Goal: Task Accomplishment & Management: Use online tool/utility

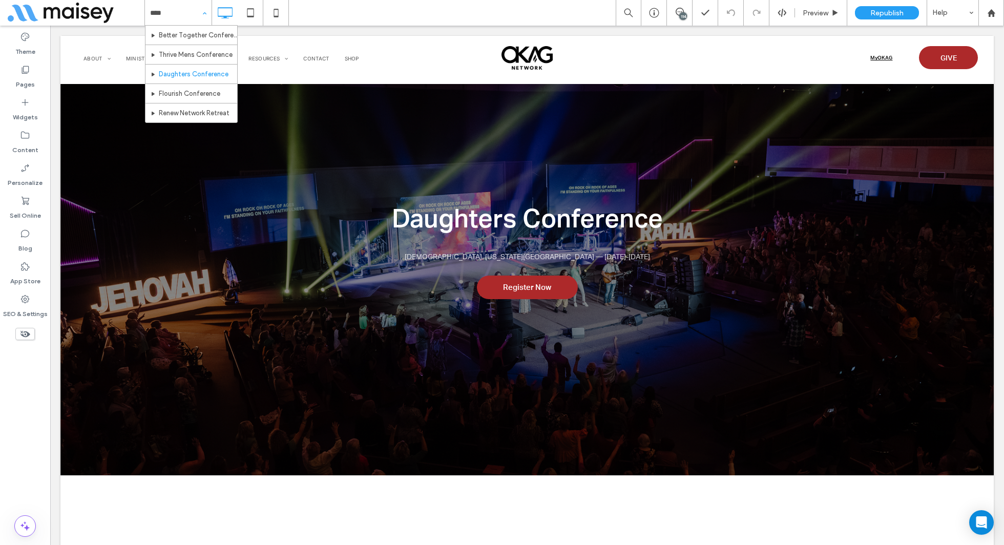
type input "*****"
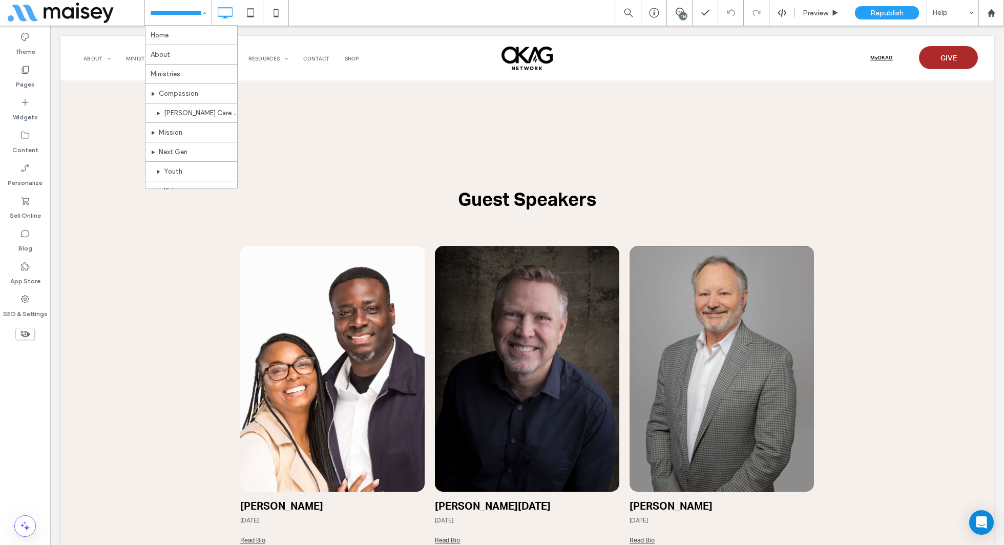
scroll to position [2497, 0]
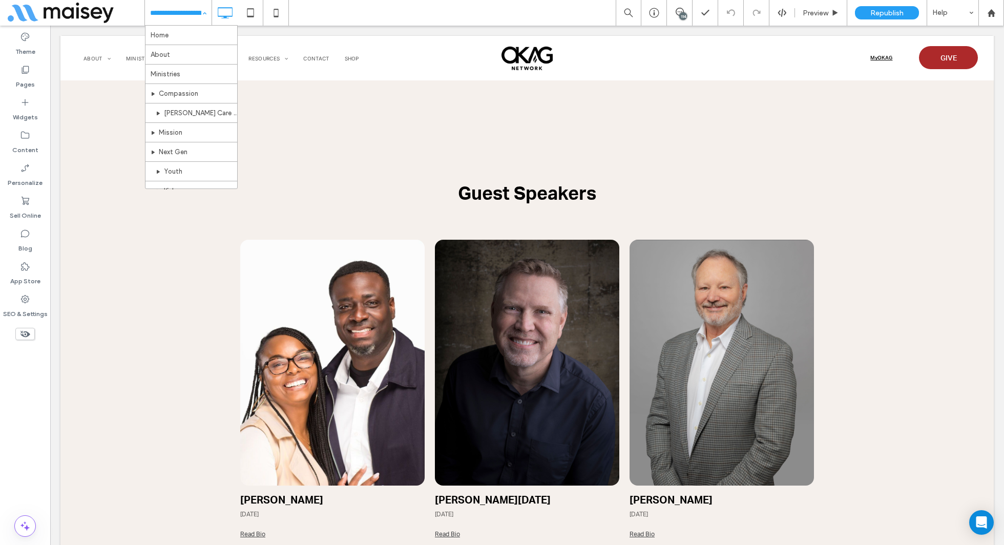
click at [209, 18] on div "Home About Ministries Compassion Foster Care Network Mission Next Gen Youth Kid…" at bounding box center [178, 13] width 67 height 26
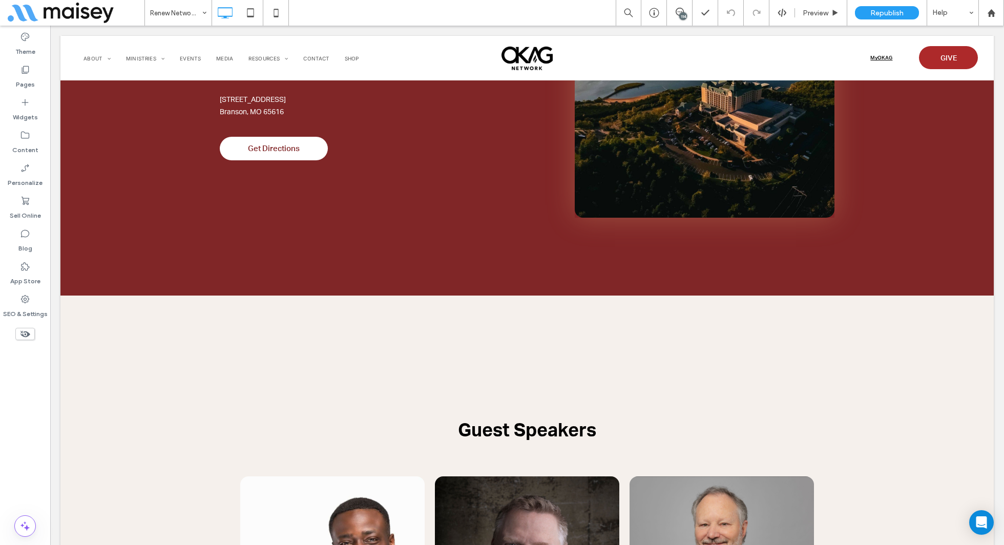
scroll to position [2260, 0]
click at [79, 305] on div at bounding box center [73, 304] width 26 height 16
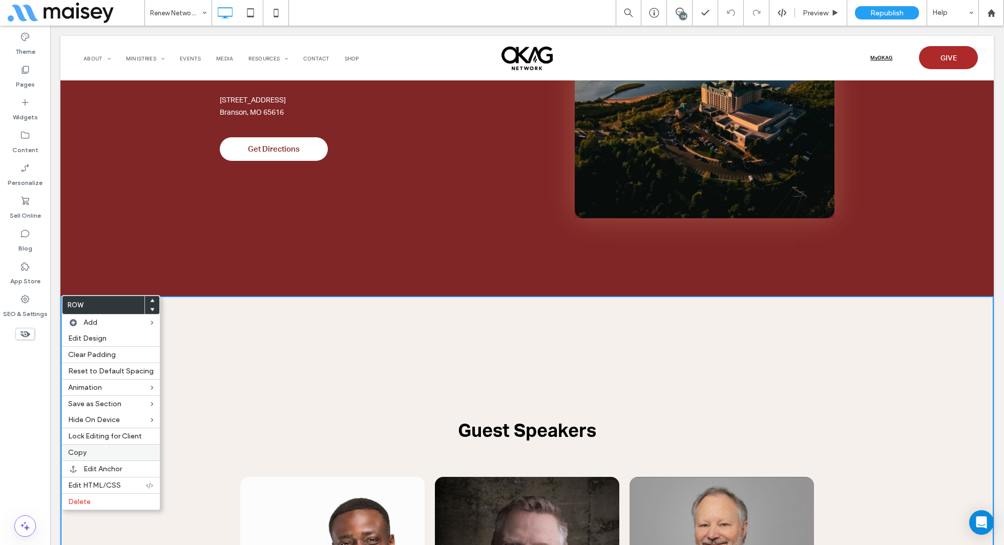
click at [109, 449] on label "Copy" at bounding box center [111, 452] width 86 height 9
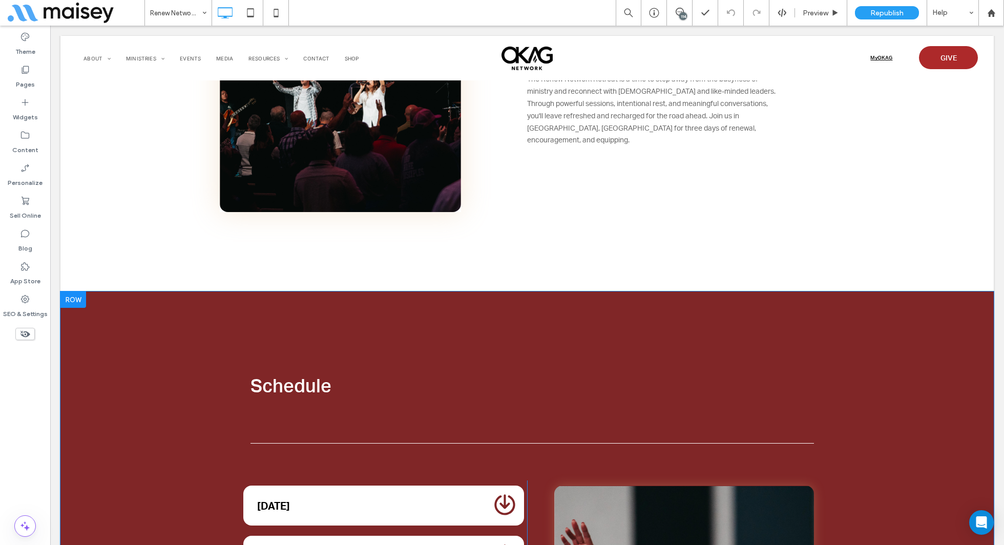
scroll to position [630, 0]
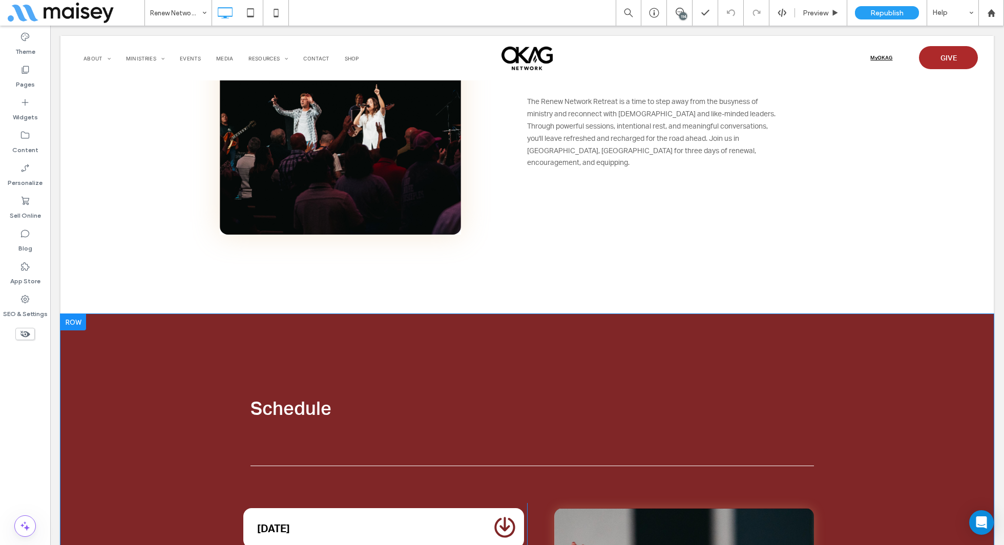
click at [75, 319] on div at bounding box center [73, 322] width 26 height 16
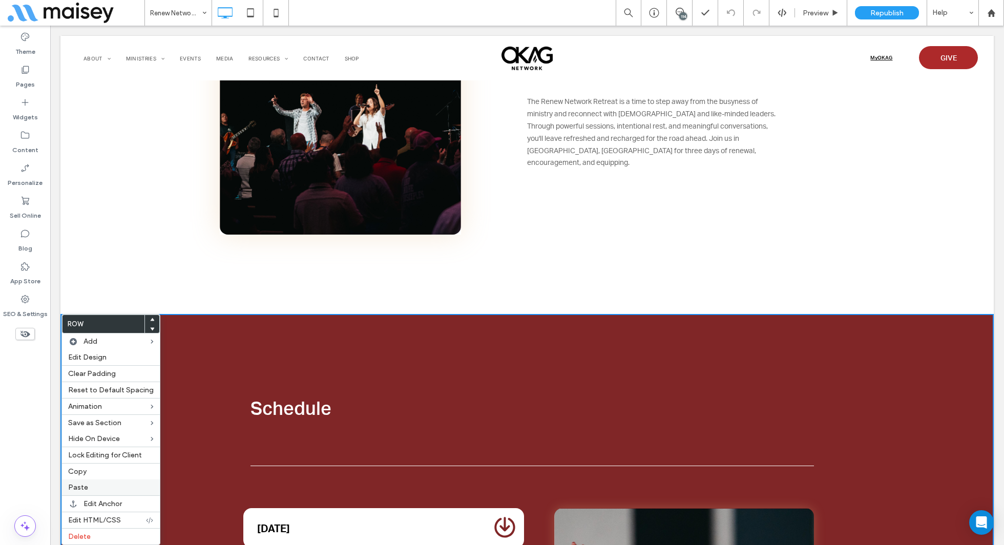
click at [95, 483] on label "Paste" at bounding box center [111, 487] width 86 height 9
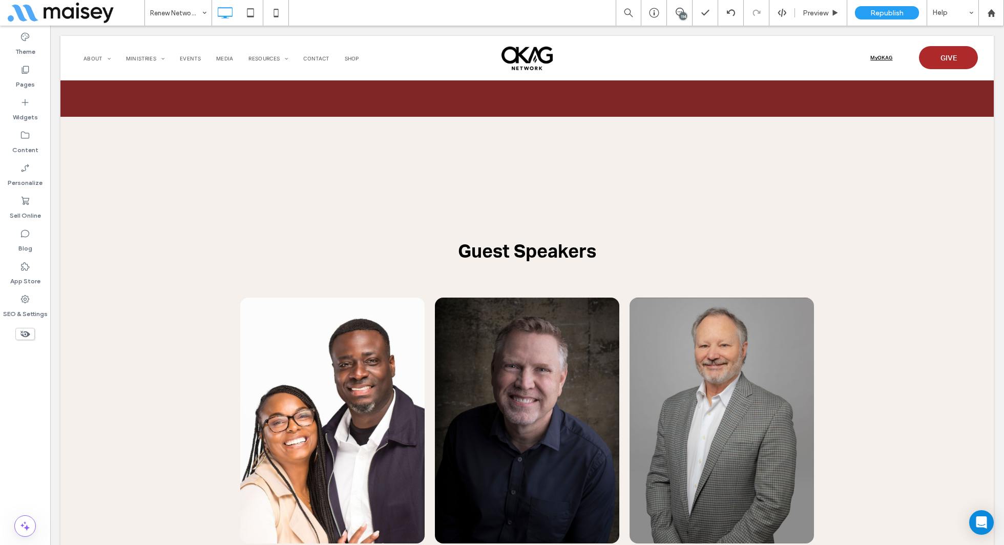
scroll to position [2967, 0]
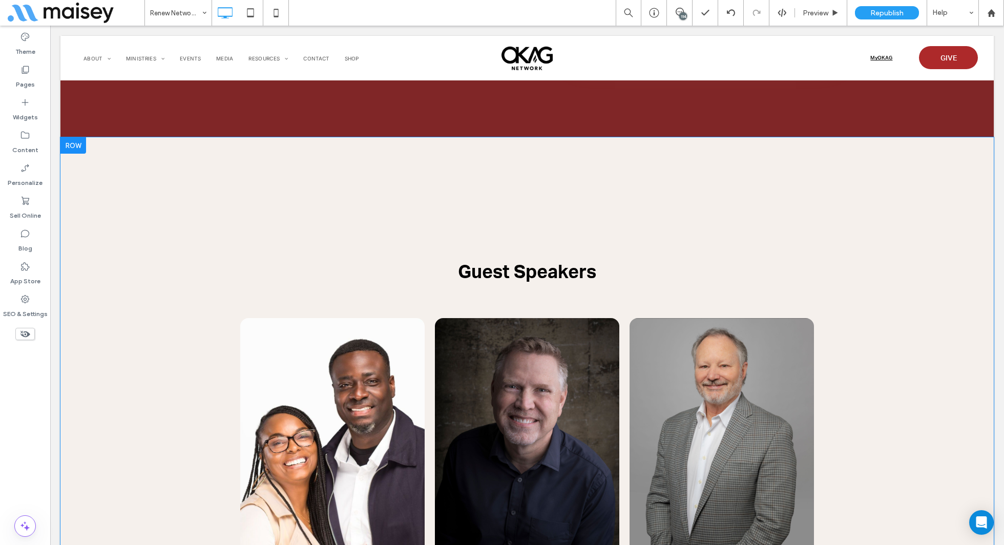
click at [74, 143] on div at bounding box center [73, 145] width 26 height 16
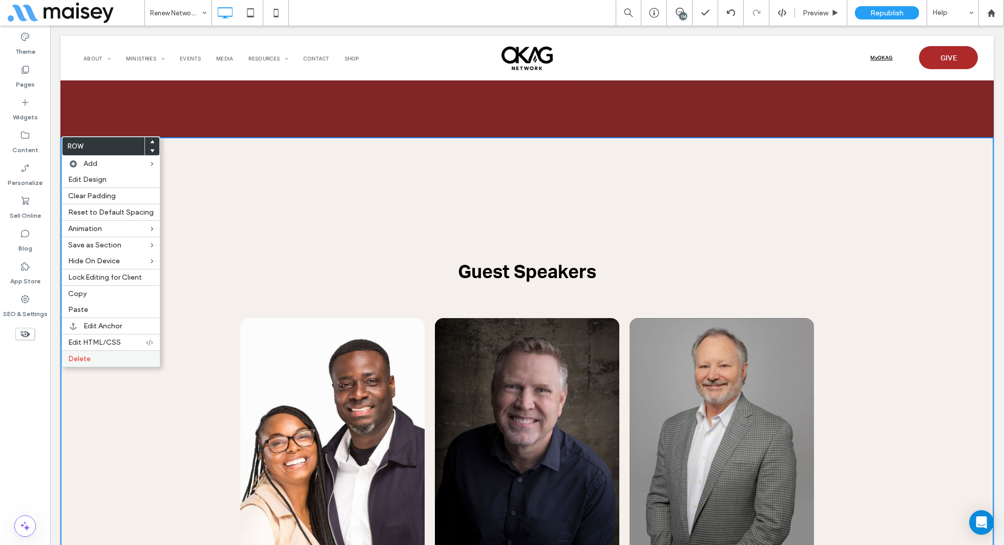
click at [89, 354] on span "Delete" at bounding box center [79, 358] width 23 height 9
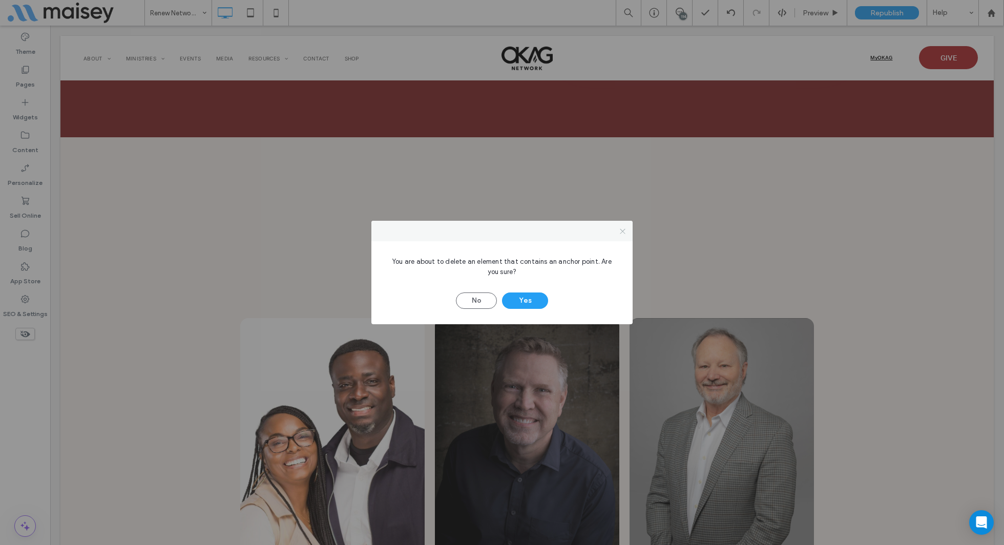
click at [620, 230] on icon at bounding box center [622, 231] width 8 height 8
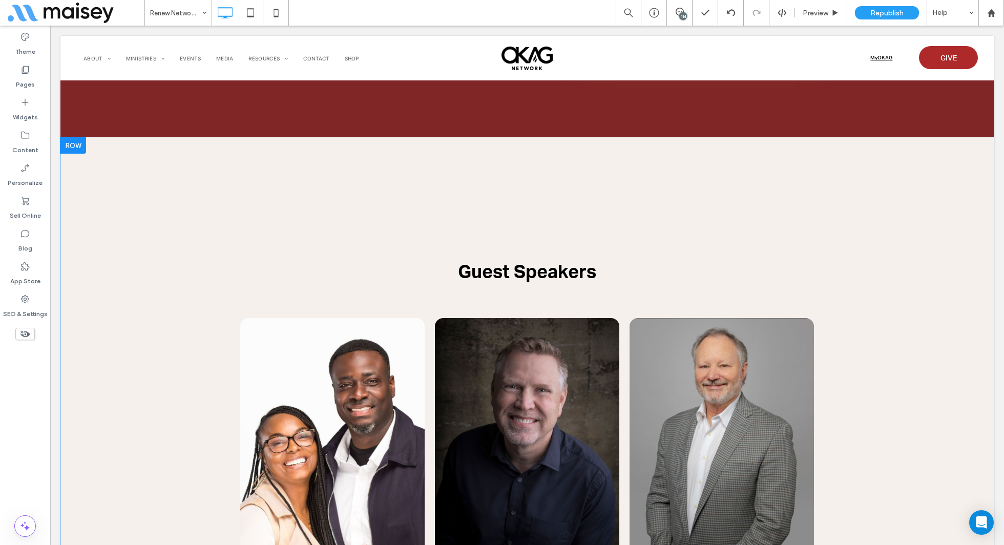
click at [73, 143] on div at bounding box center [73, 145] width 26 height 16
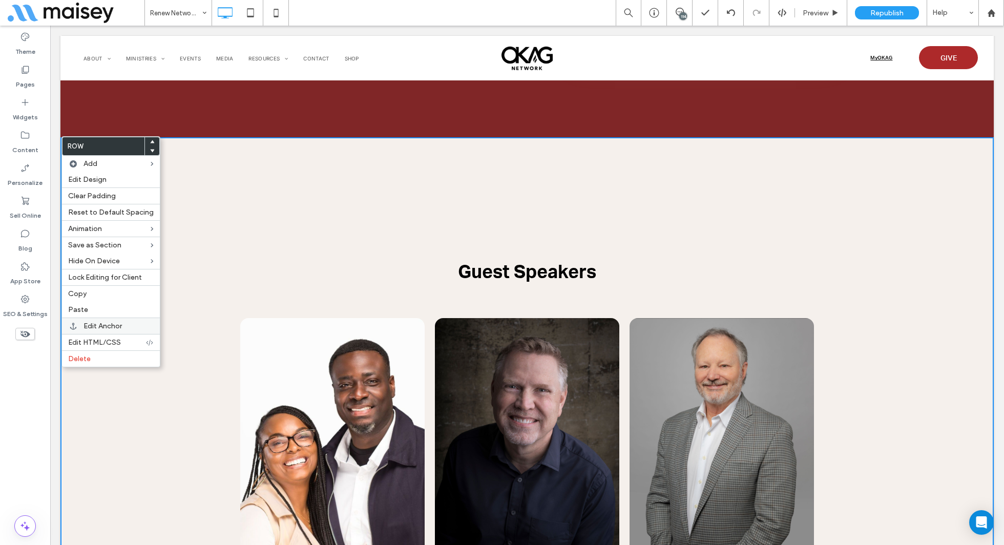
click at [99, 322] on span "Edit Anchor" at bounding box center [102, 326] width 38 height 9
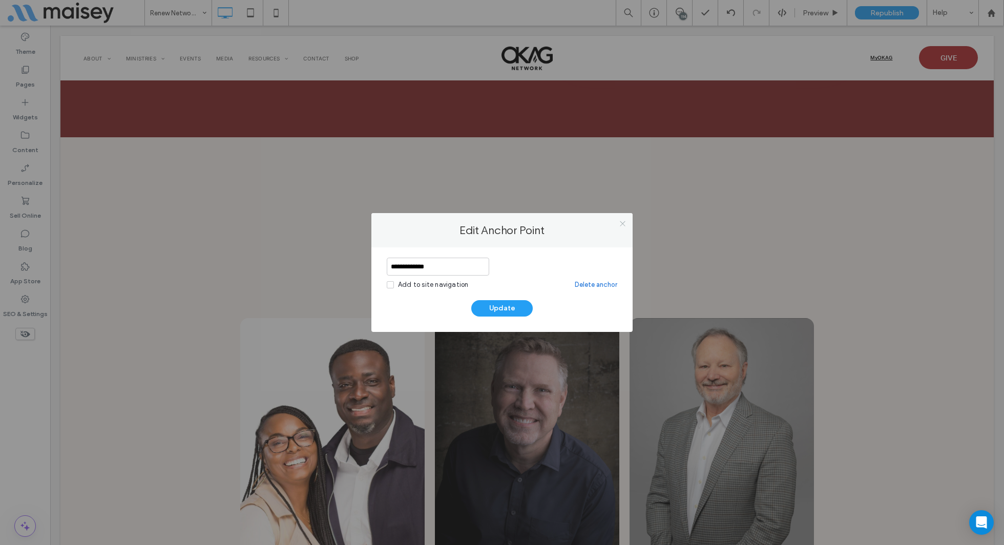
click at [624, 221] on icon at bounding box center [622, 224] width 8 height 8
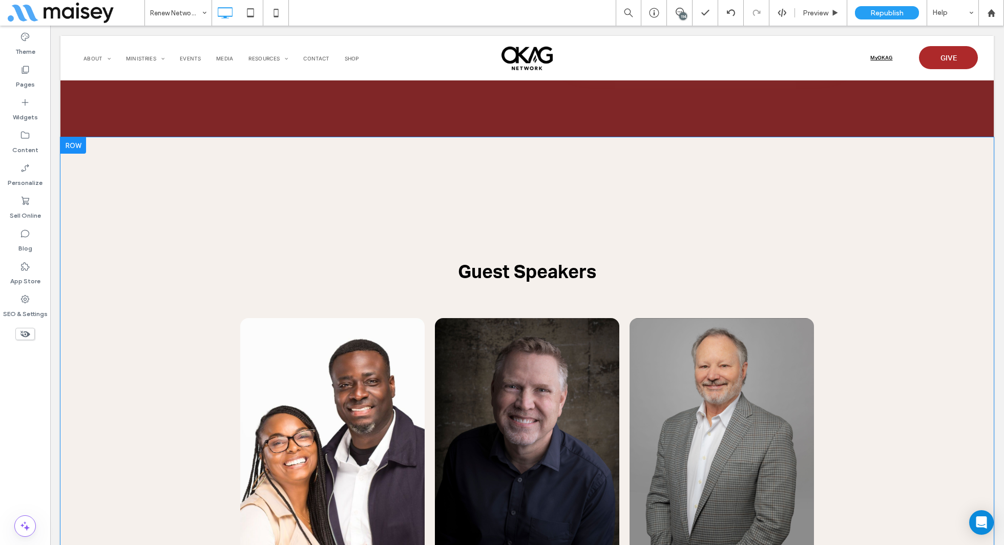
click at [72, 146] on div at bounding box center [73, 145] width 26 height 16
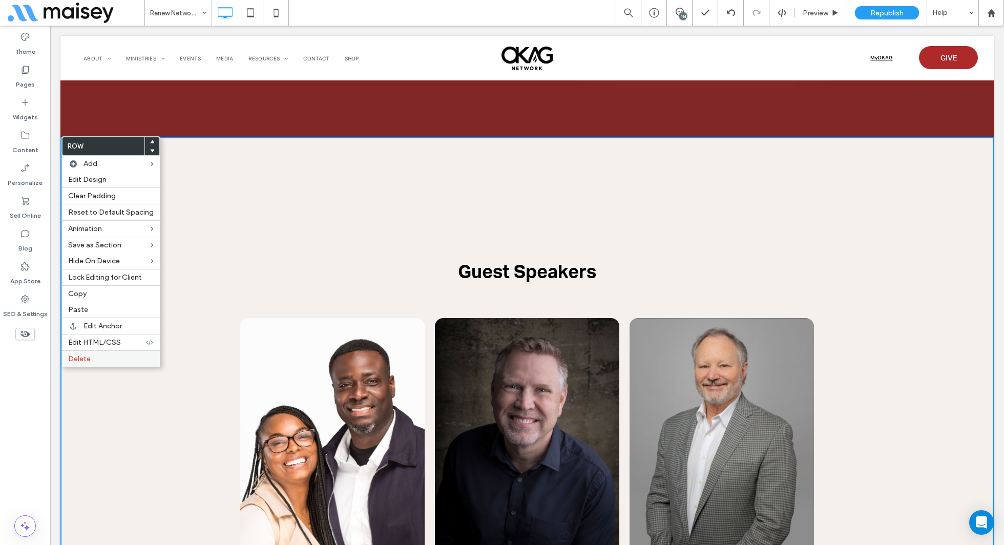
click at [104, 354] on label "Delete" at bounding box center [111, 358] width 86 height 9
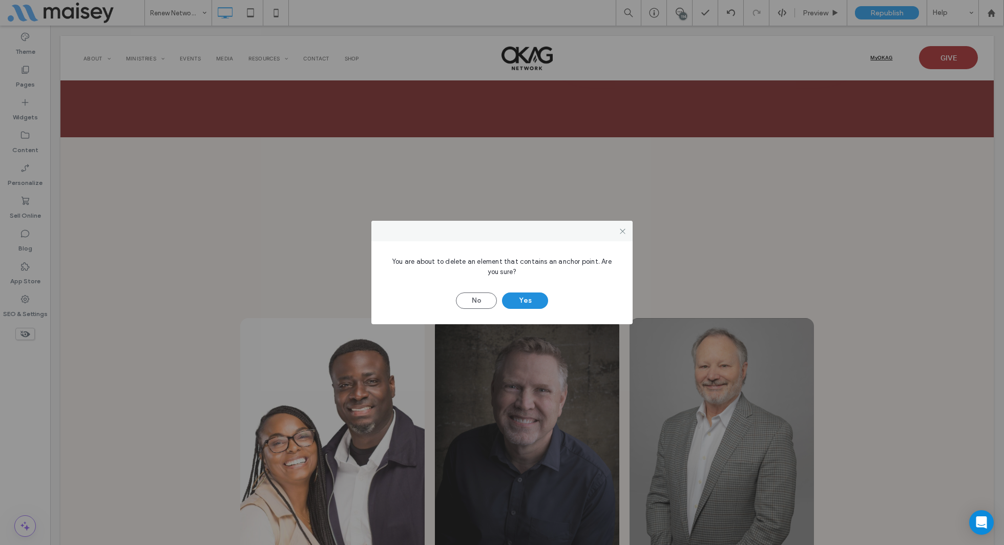
click at [525, 300] on button "Yes" at bounding box center [525, 300] width 46 height 16
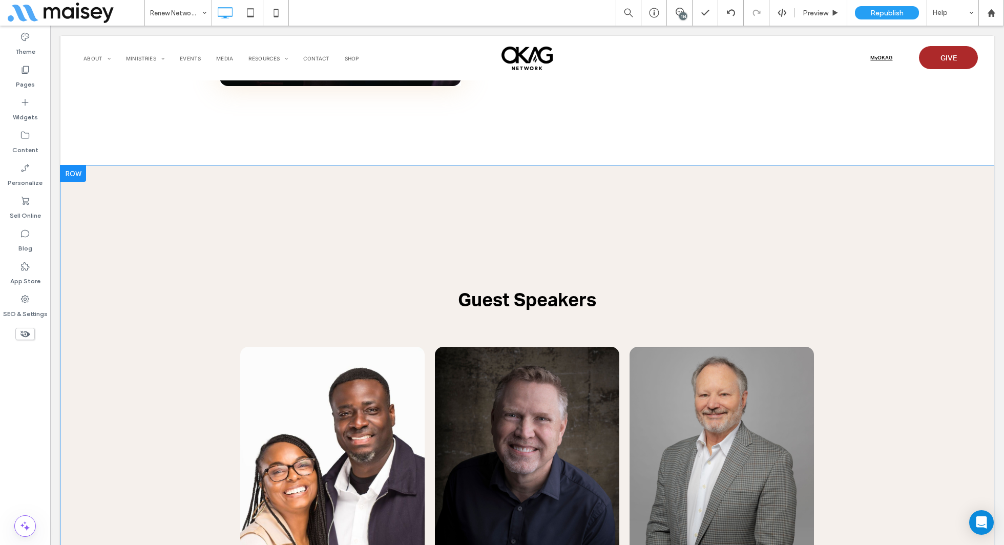
scroll to position [770, 0]
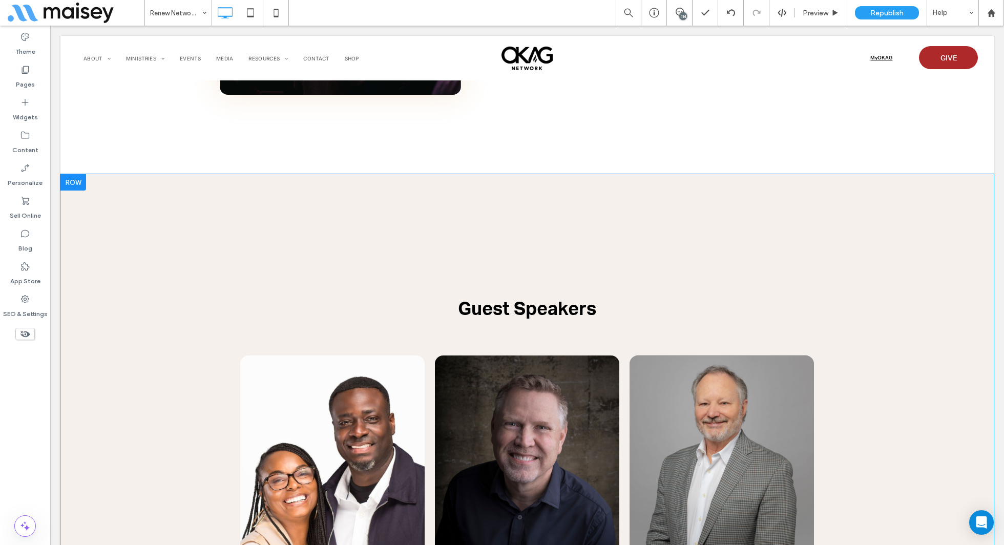
click at [73, 183] on div at bounding box center [73, 182] width 26 height 16
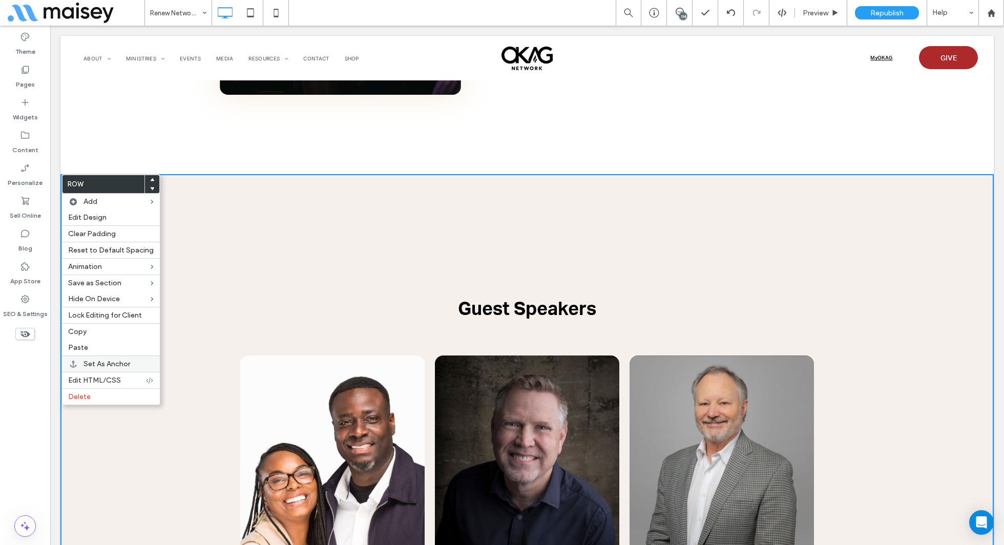
click at [120, 362] on span "Set As Anchor" at bounding box center [106, 363] width 47 height 9
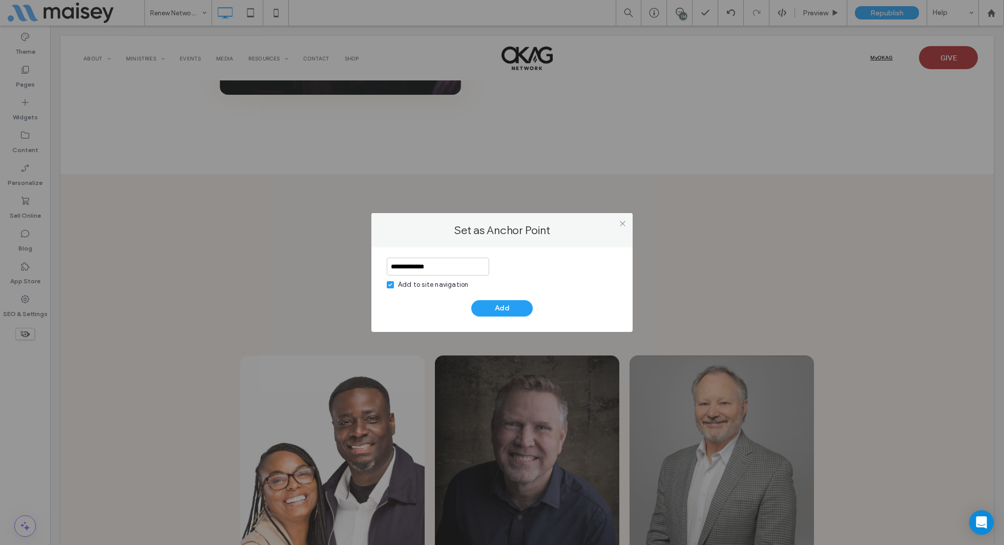
type input "**********"
click at [407, 288] on div "Add to site navigation" at bounding box center [433, 285] width 70 height 10
click at [499, 309] on button "Add" at bounding box center [501, 308] width 61 height 16
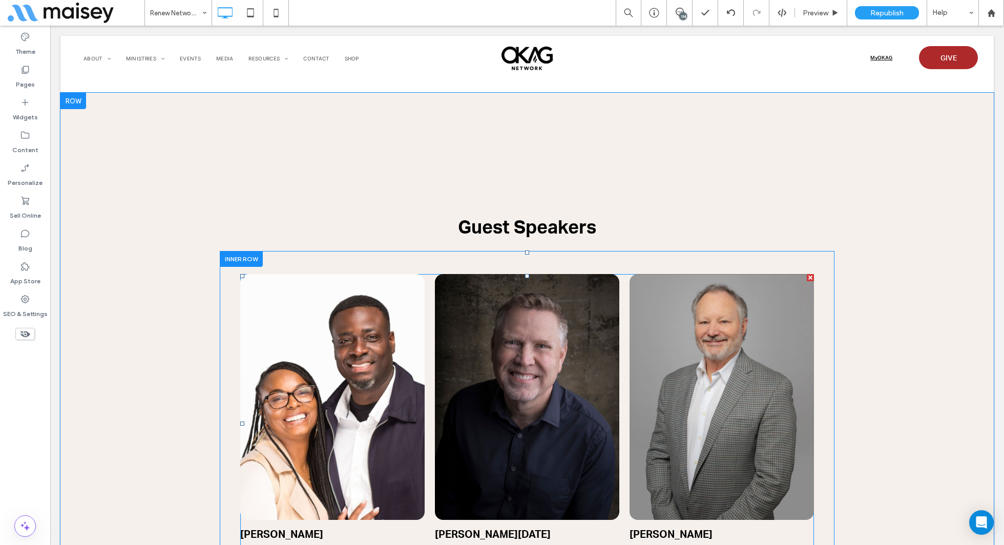
scroll to position [794, 0]
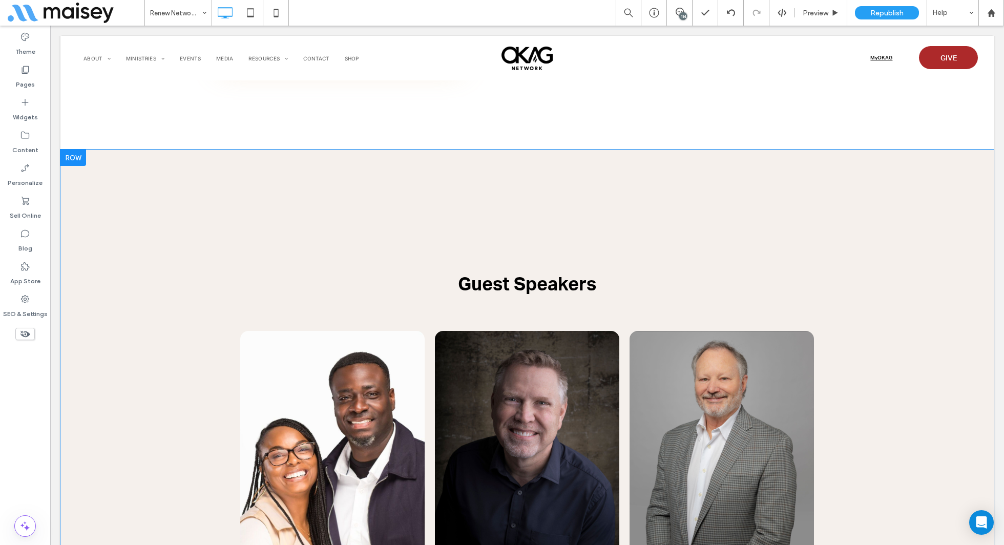
click at [87, 153] on div "With Daughters Conference Worship Click To Paste Click To Paste Guest Speakers …" at bounding box center [526, 424] width 933 height 548
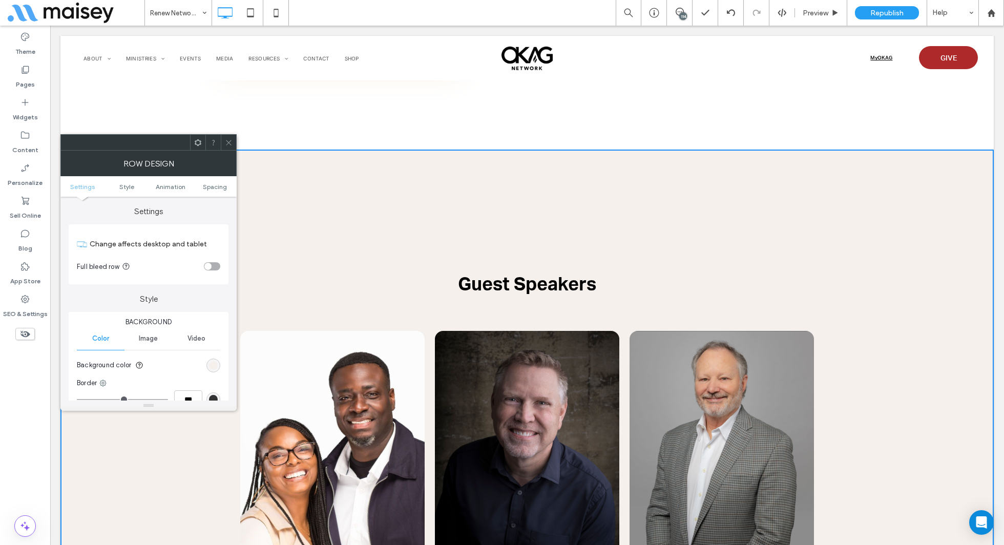
click at [475, 164] on div "With Daughters Conference Worship Click To Paste Click To Paste Guest Speakers …" at bounding box center [526, 424] width 933 height 548
click at [232, 141] on div at bounding box center [228, 142] width 15 height 15
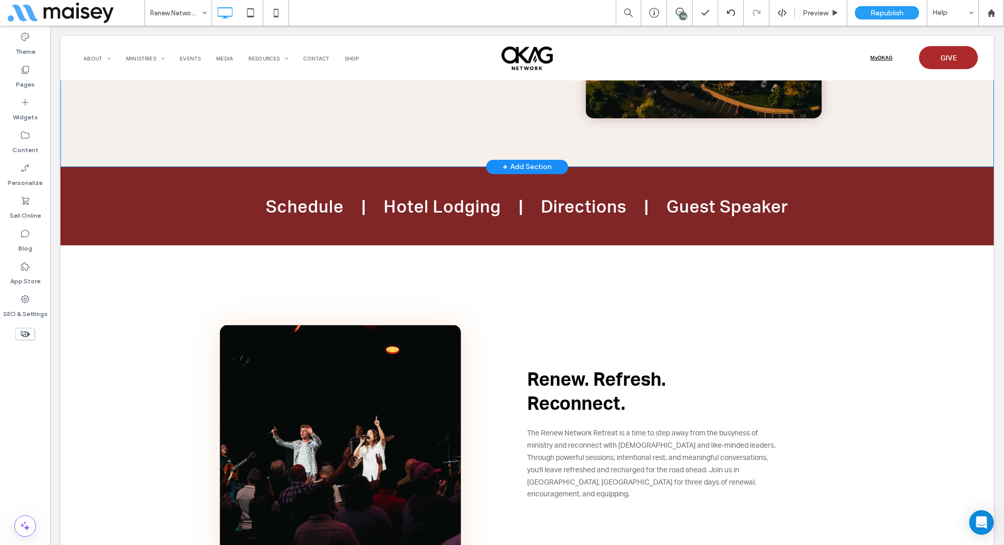
scroll to position [293, 0]
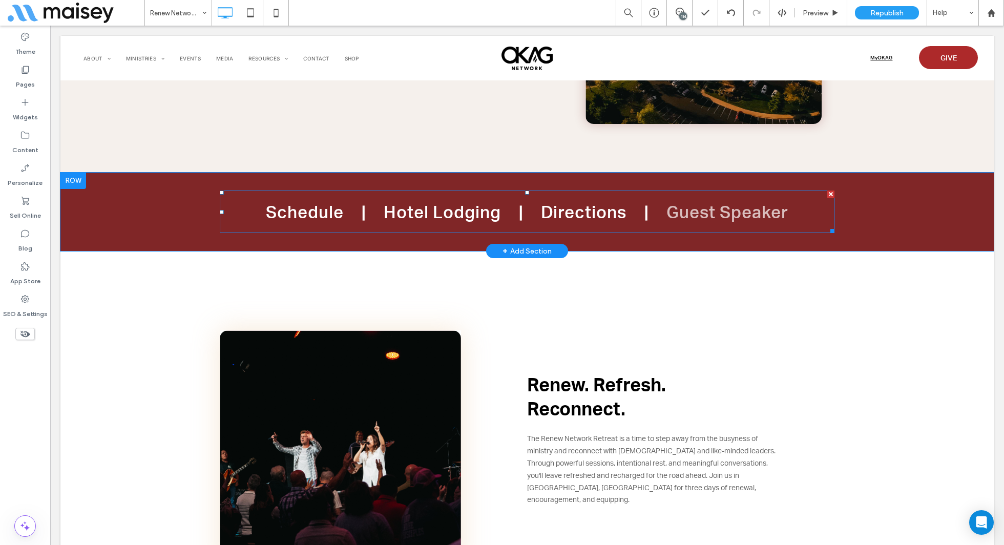
click at [714, 203] on span "Guest Speaker" at bounding box center [727, 212] width 122 height 26
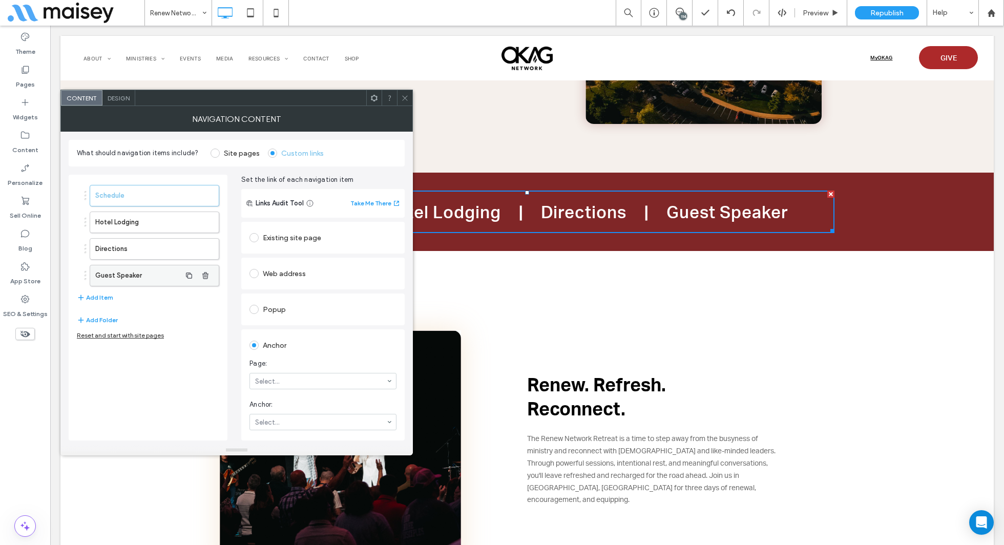
click at [114, 266] on label "Guest Speaker" at bounding box center [138, 275] width 86 height 20
click at [199, 398] on div "Schedule Hotel Lodging Directions Guest Speaker Add Item Add Folder Reset and s…" at bounding box center [148, 308] width 159 height 266
click at [405, 98] on icon at bounding box center [405, 98] width 8 height 8
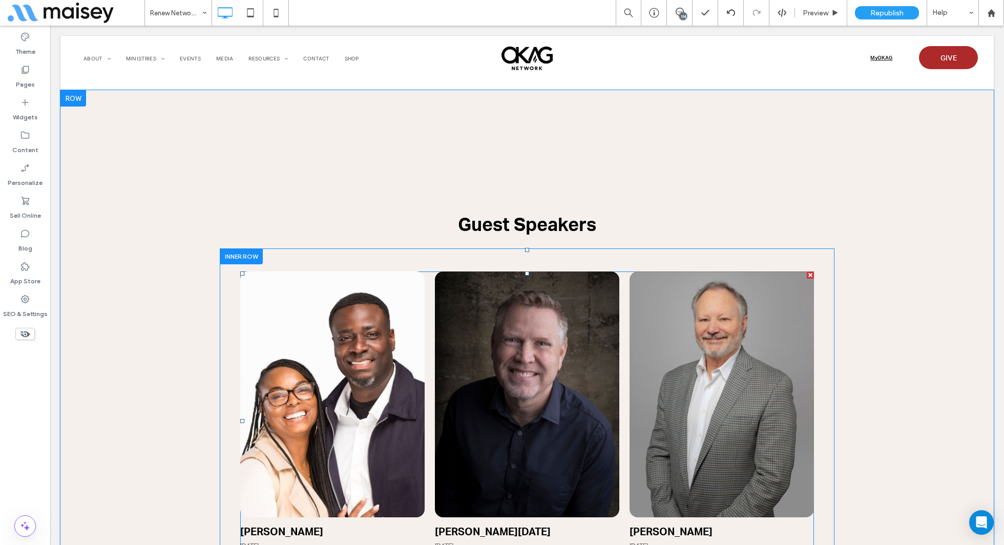
scroll to position [872, 0]
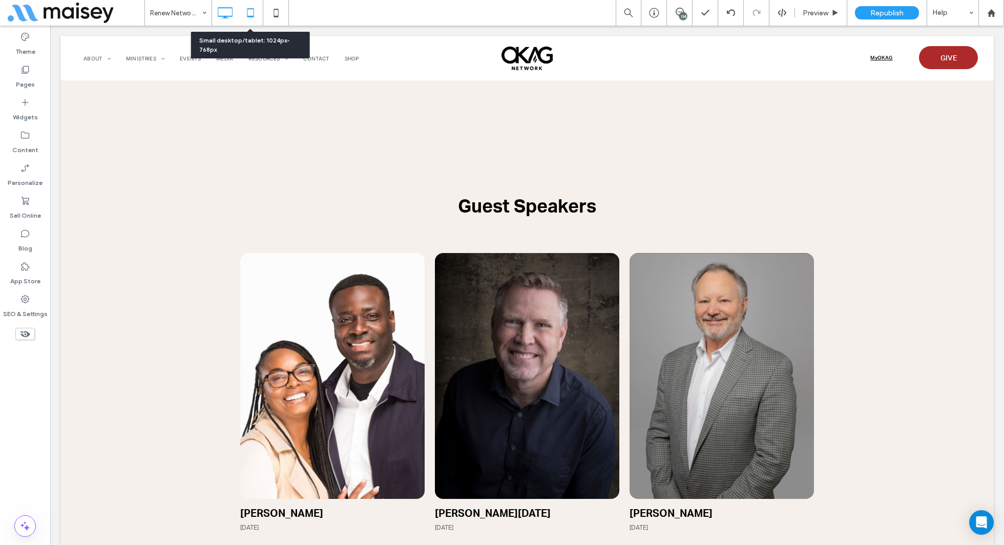
click at [251, 12] on icon at bounding box center [250, 13] width 20 height 20
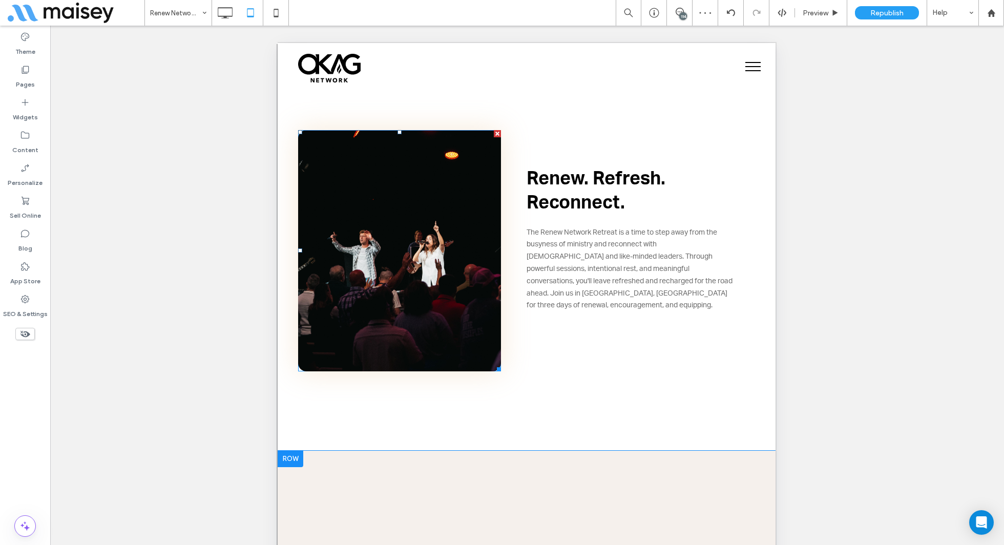
scroll to position [493, 0]
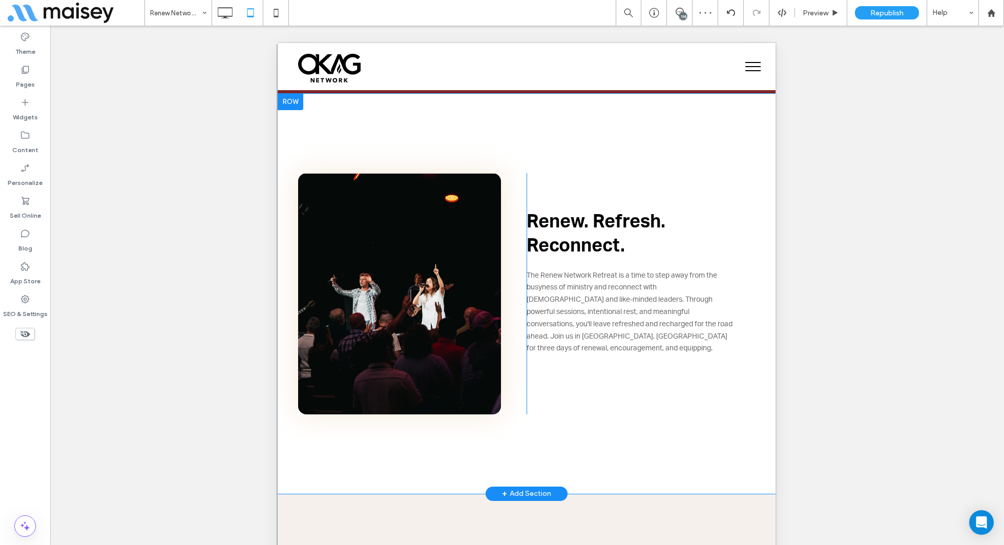
click at [363, 117] on div "Click To Paste Click To Paste Renew. Refresh. Reconnect. The Renew Network Retr…" at bounding box center [526, 294] width 498 height 400
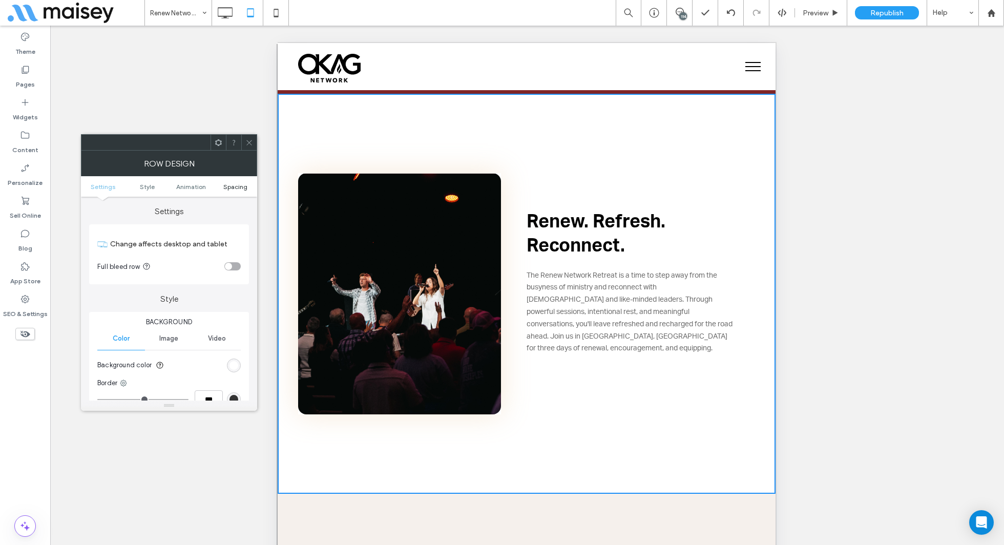
click at [242, 183] on span "Spacing" at bounding box center [235, 187] width 24 height 8
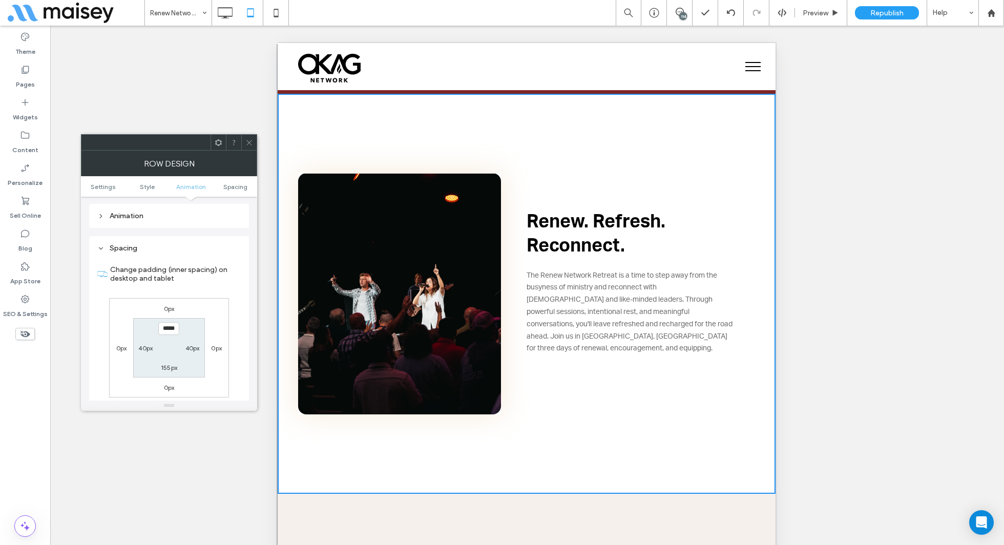
scroll to position [289, 0]
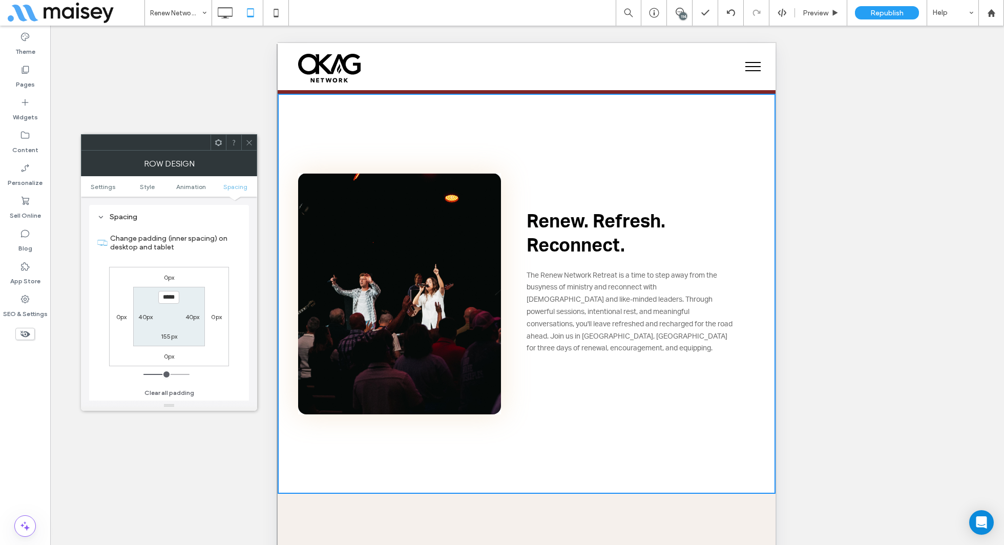
click at [248, 140] on icon at bounding box center [249, 143] width 8 height 8
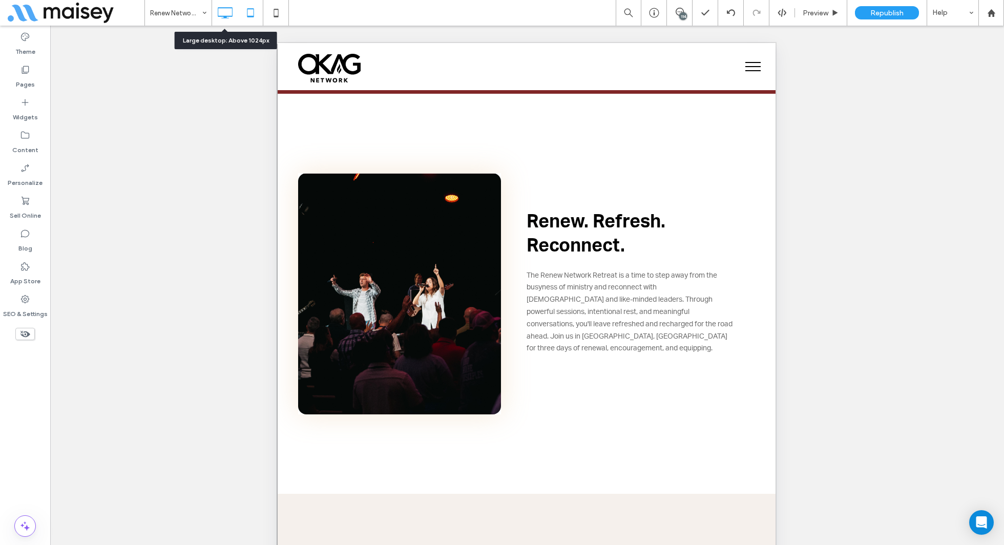
drag, startPoint x: 219, startPoint y: 6, endPoint x: 211, endPoint y: 27, distance: 21.9
click at [219, 6] on icon at bounding box center [225, 13] width 20 height 20
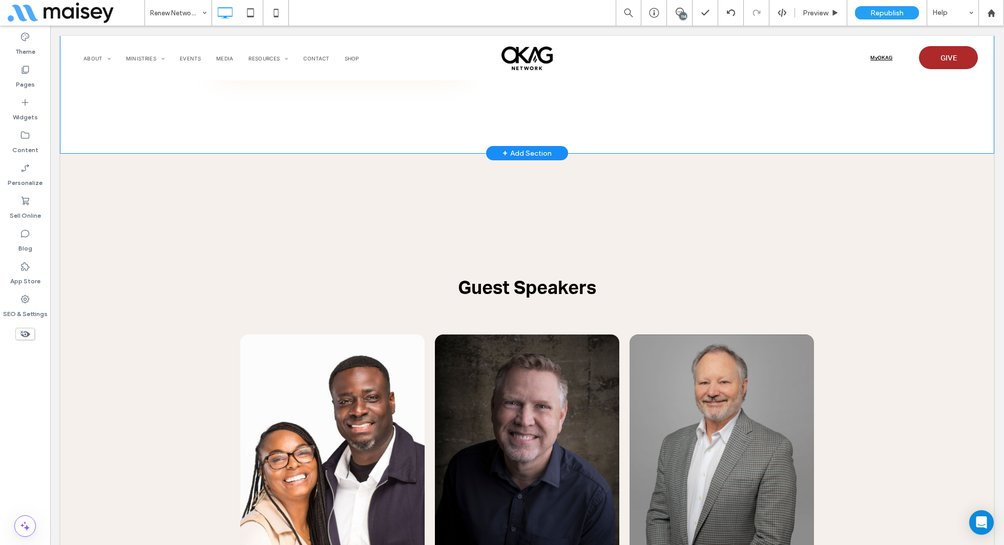
scroll to position [800, 0]
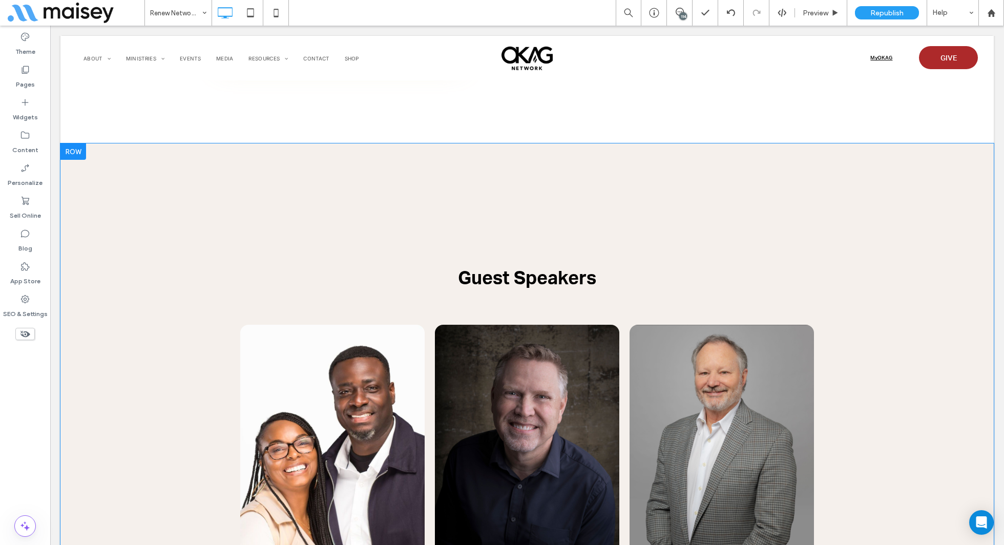
click at [151, 242] on div "With Daughters Conference Worship Click To Paste Click To Paste Guest Speakers …" at bounding box center [526, 417] width 933 height 548
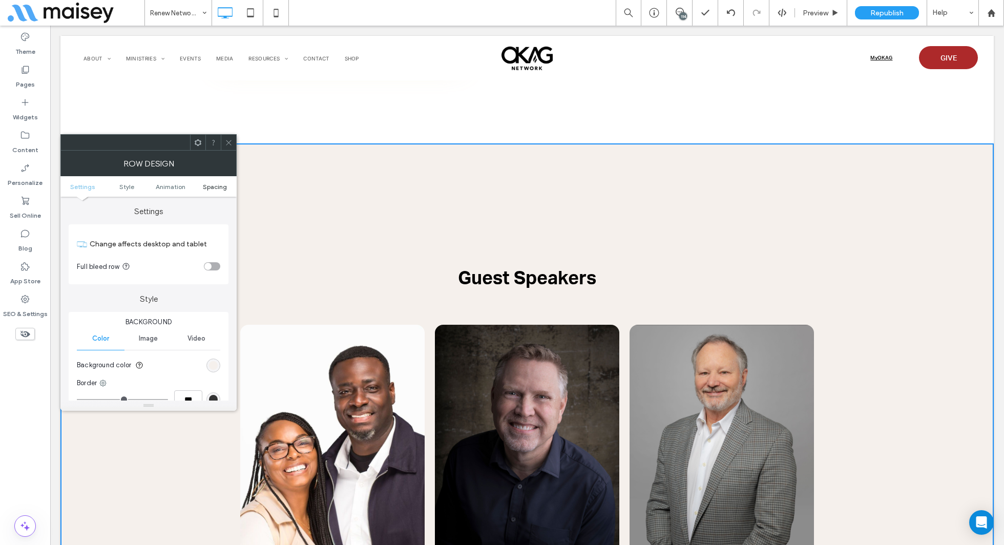
click at [222, 183] on span "Spacing" at bounding box center [215, 187] width 24 height 8
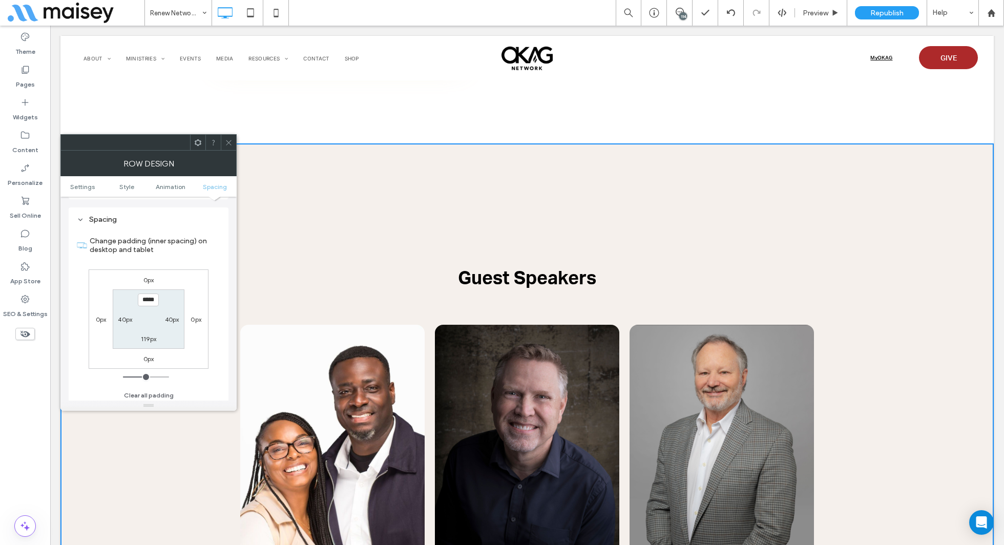
scroll to position [289, 0]
click at [232, 151] on div "Row Design" at bounding box center [148, 164] width 176 height 26
click at [230, 142] on icon at bounding box center [229, 143] width 8 height 8
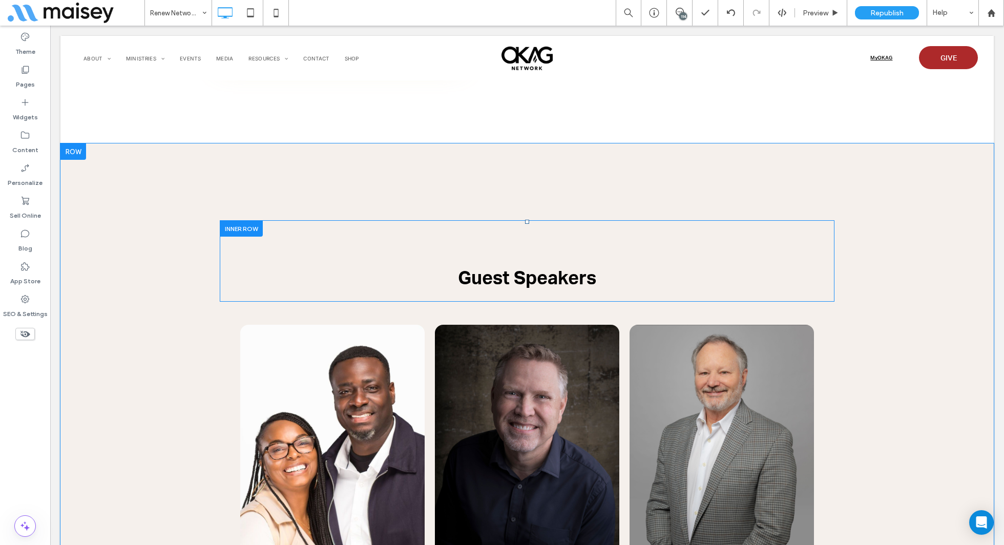
click at [435, 242] on div "Guest Speakers Click To Paste Click To Paste" at bounding box center [527, 260] width 614 height 81
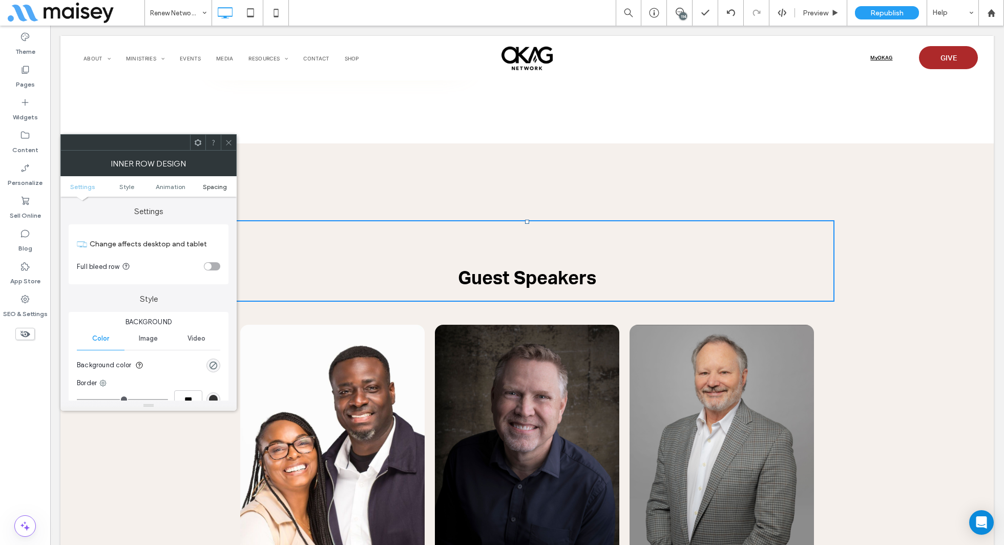
click at [209, 186] on span "Spacing" at bounding box center [215, 187] width 24 height 8
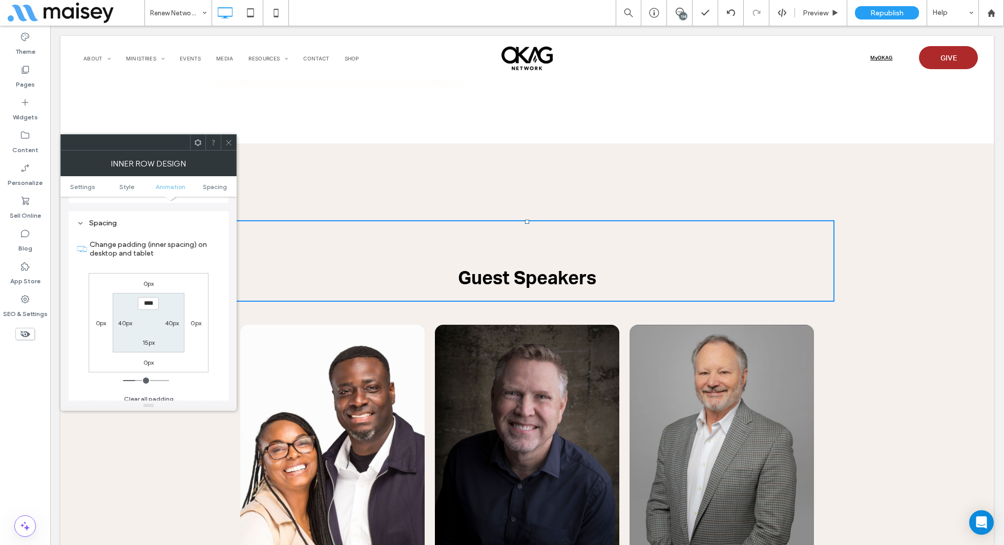
scroll to position [328, 0]
type input "**"
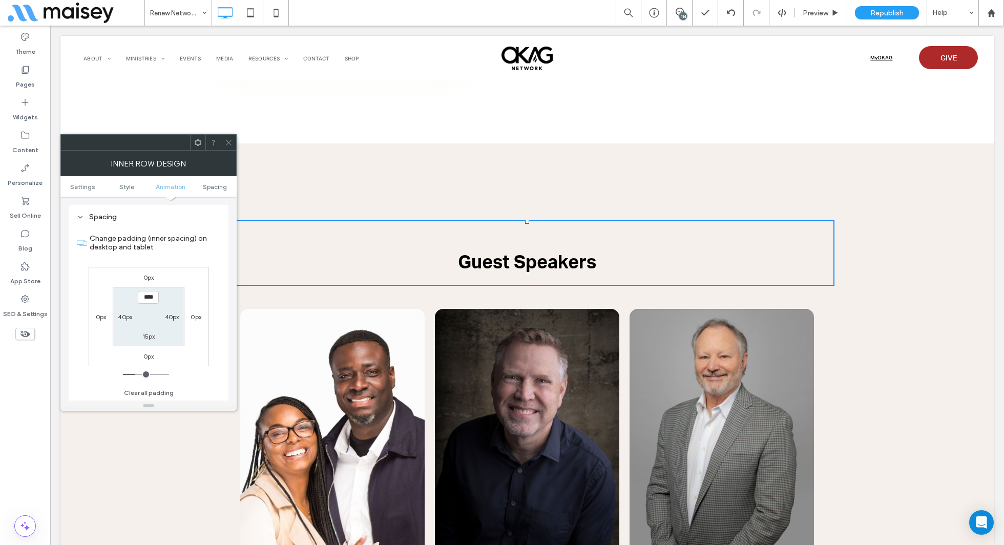
type input "****"
type input "**"
type input "****"
type input "**"
type input "****"
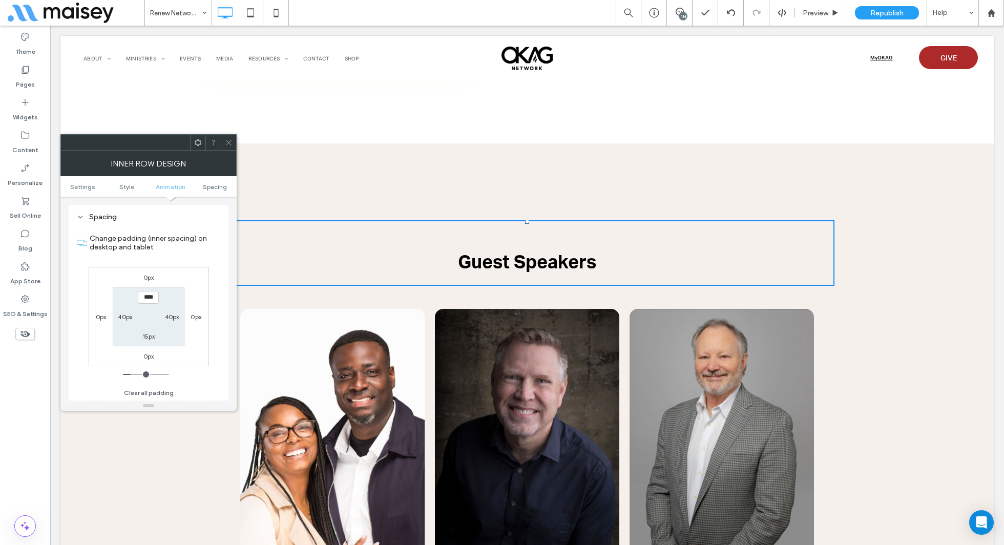
type input "*"
type input "***"
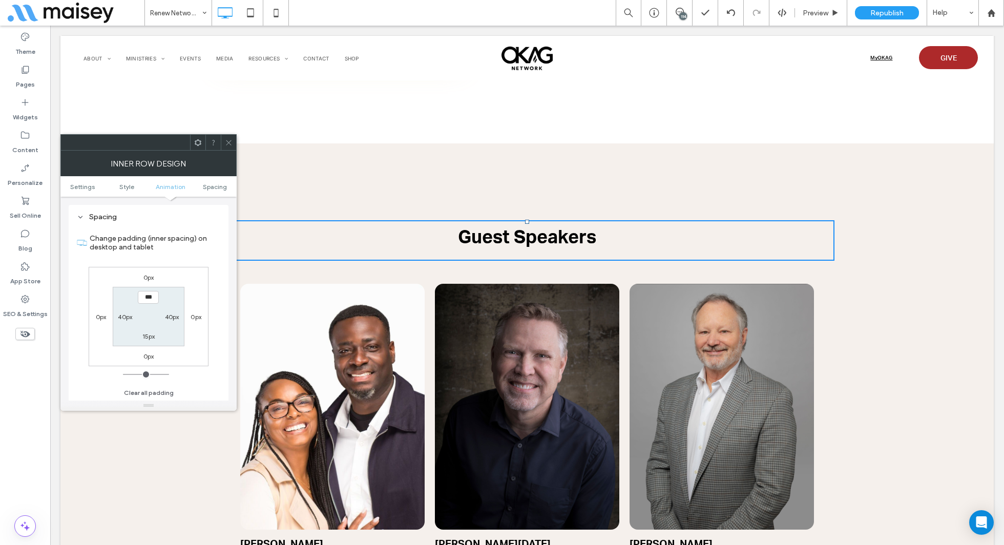
drag, startPoint x: 134, startPoint y: 370, endPoint x: 121, endPoint y: 368, distance: 13.0
type input "*"
click at [123, 374] on input "range" at bounding box center [146, 374] width 46 height 1
click at [230, 139] on icon at bounding box center [229, 143] width 8 height 8
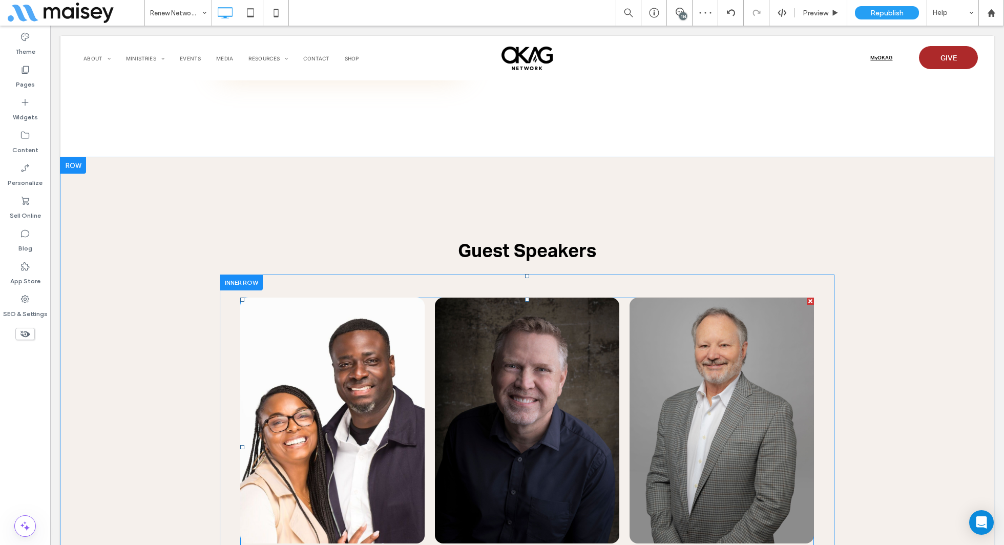
scroll to position [779, 0]
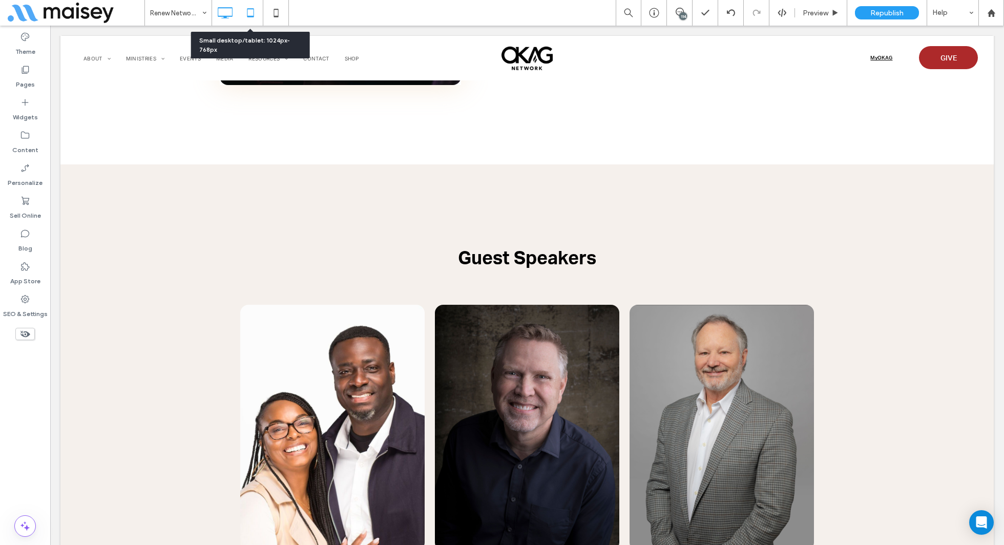
click at [254, 10] on icon at bounding box center [250, 13] width 20 height 20
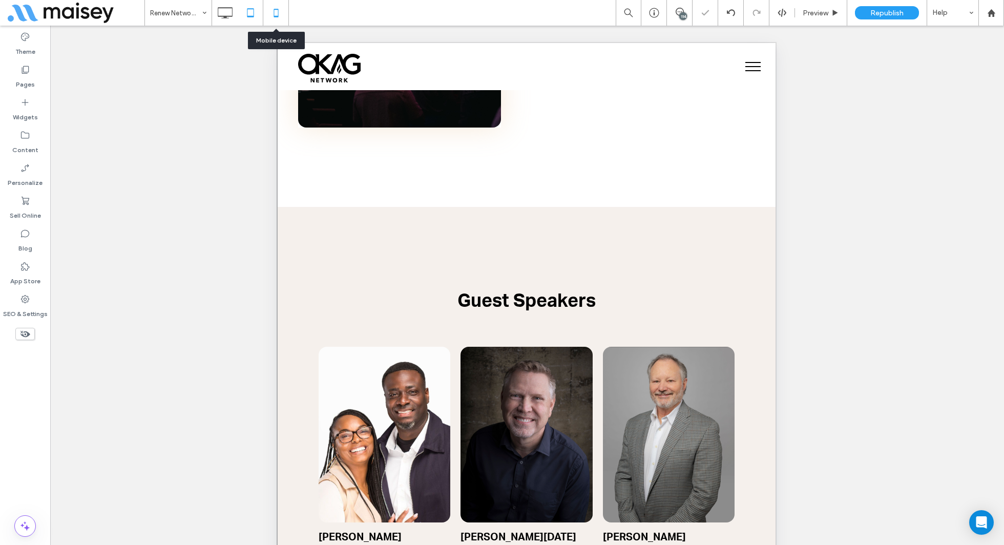
click at [278, 13] on icon at bounding box center [276, 13] width 20 height 20
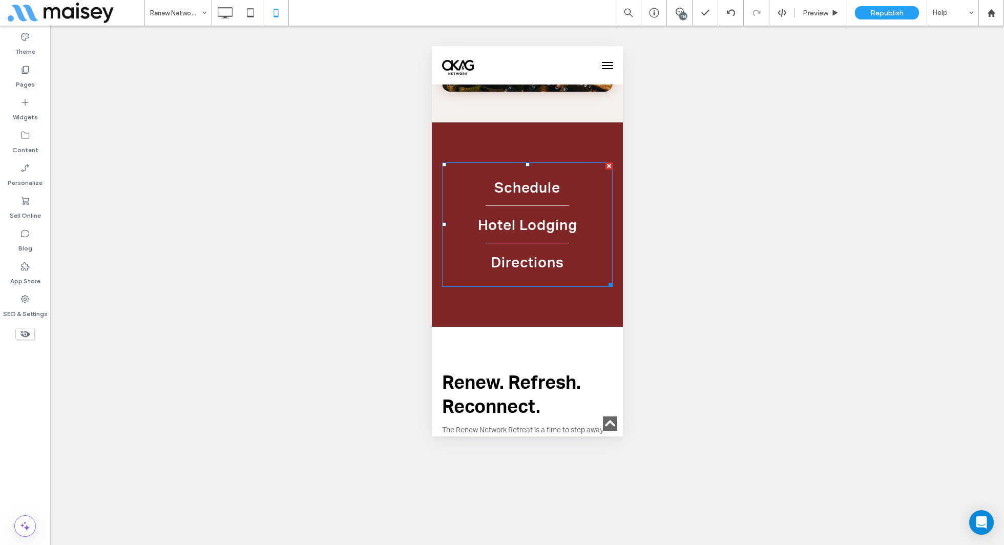
scroll to position [298, 0]
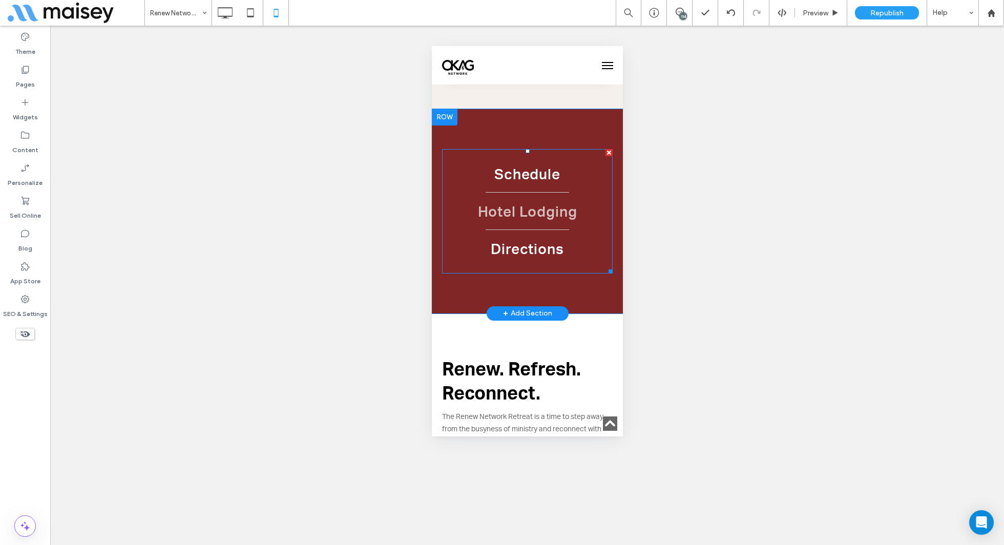
click at [530, 224] on link "Hotel Lodging" at bounding box center [526, 211] width 170 height 37
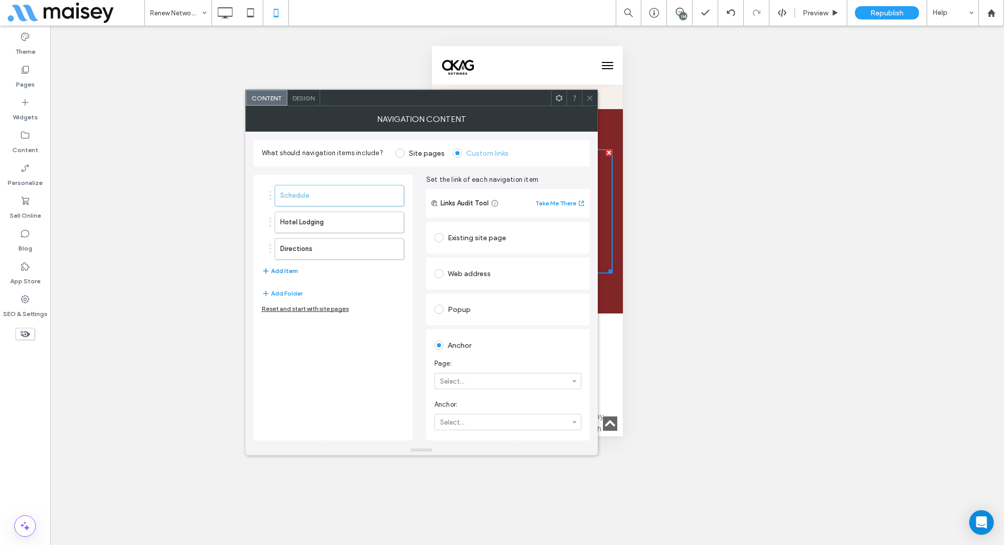
click at [287, 265] on button "Add Item" at bounding box center [280, 271] width 36 height 12
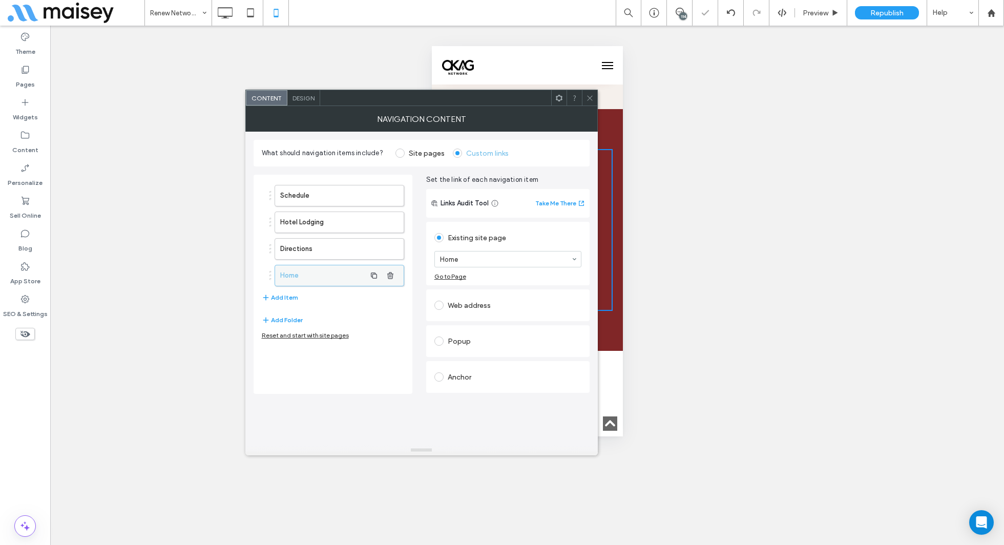
click at [305, 282] on label "Home" at bounding box center [323, 275] width 86 height 20
click at [429, 286] on div "Existing site page Home About Ministries Compassion Foster Care Network Mission…" at bounding box center [507, 306] width 163 height 173
click at [463, 372] on div "Anchor" at bounding box center [507, 377] width 147 height 16
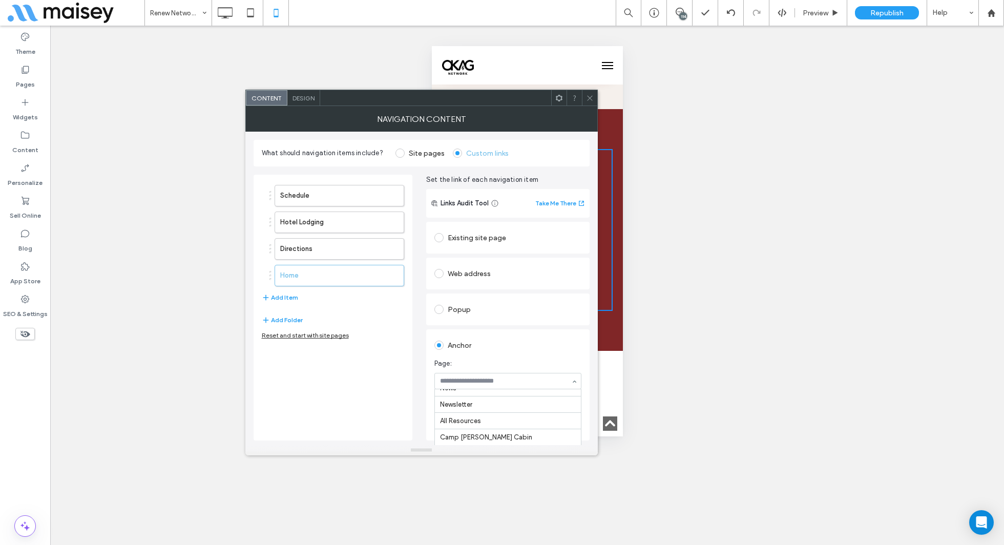
scroll to position [584, 0]
type input "**"
type input "***"
click at [588, 98] on use at bounding box center [589, 97] width 5 height 5
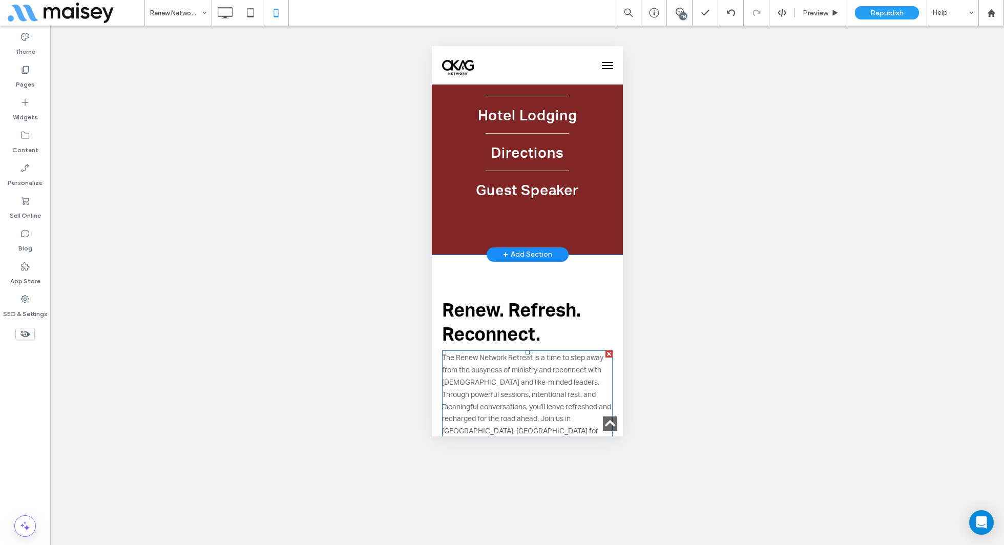
scroll to position [359, 0]
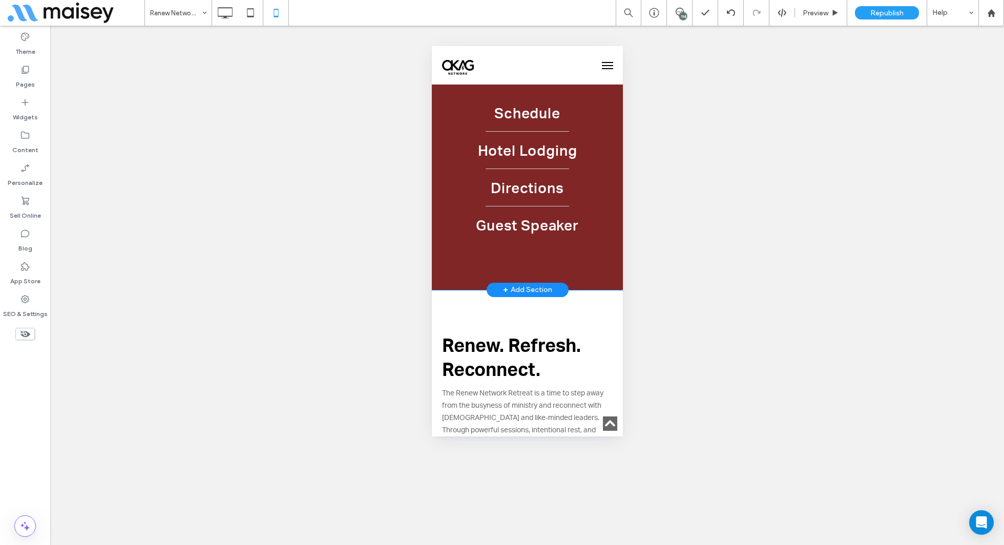
click at [566, 314] on div "Renew. Refresh. Reconnect. The Renew Network Retreat is a time to step away fro…" at bounding box center [526, 396] width 191 height 212
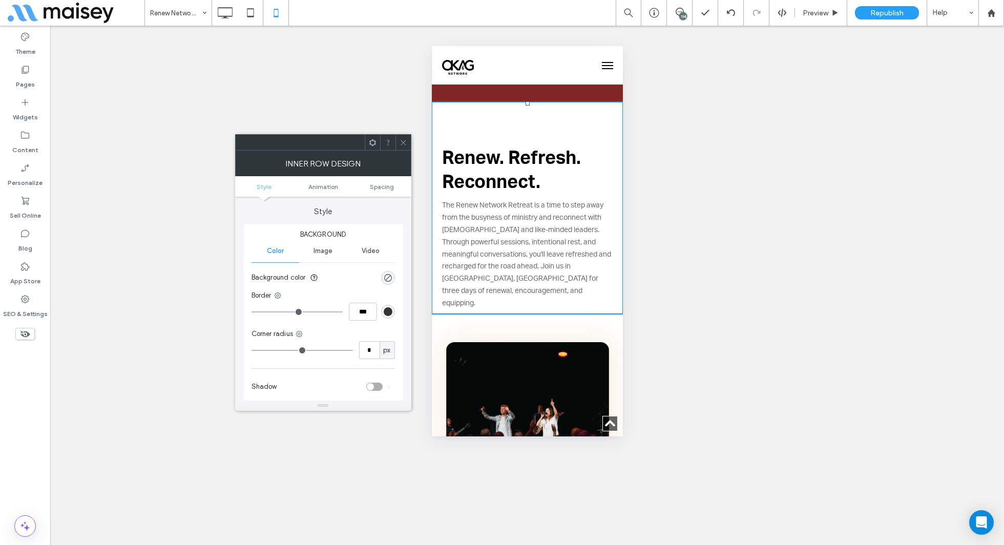
scroll to position [669, 0]
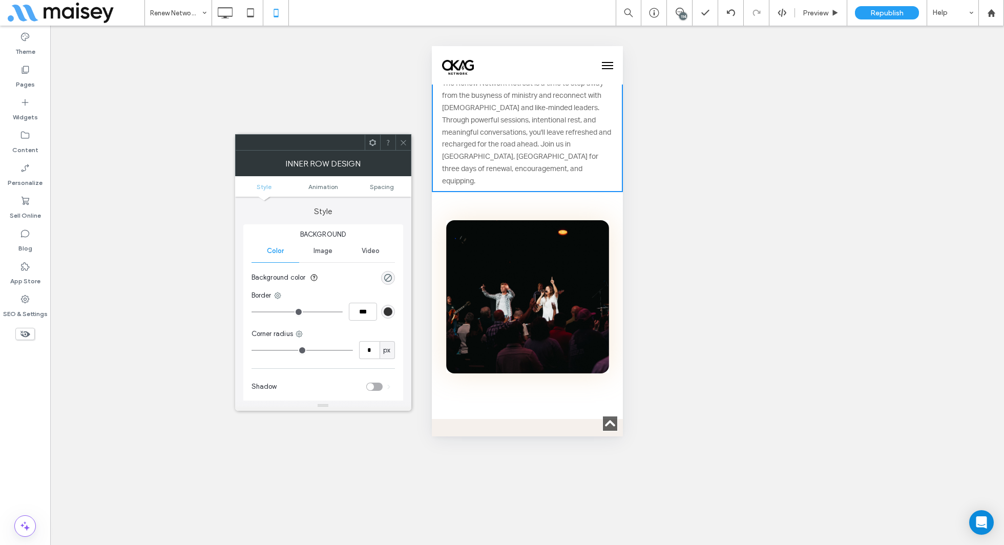
click at [404, 143] on icon at bounding box center [403, 143] width 8 height 8
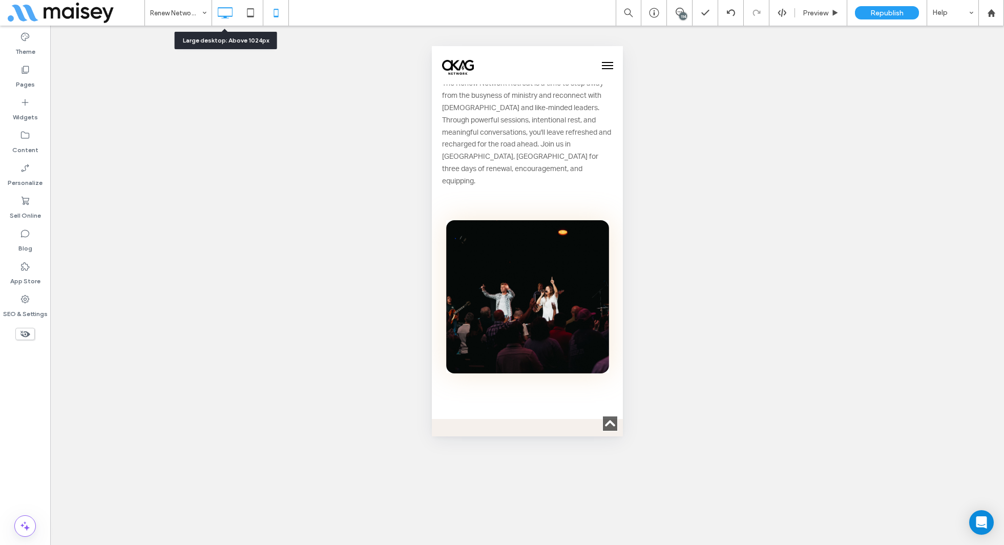
click at [228, 12] on icon at bounding box center [225, 13] width 20 height 20
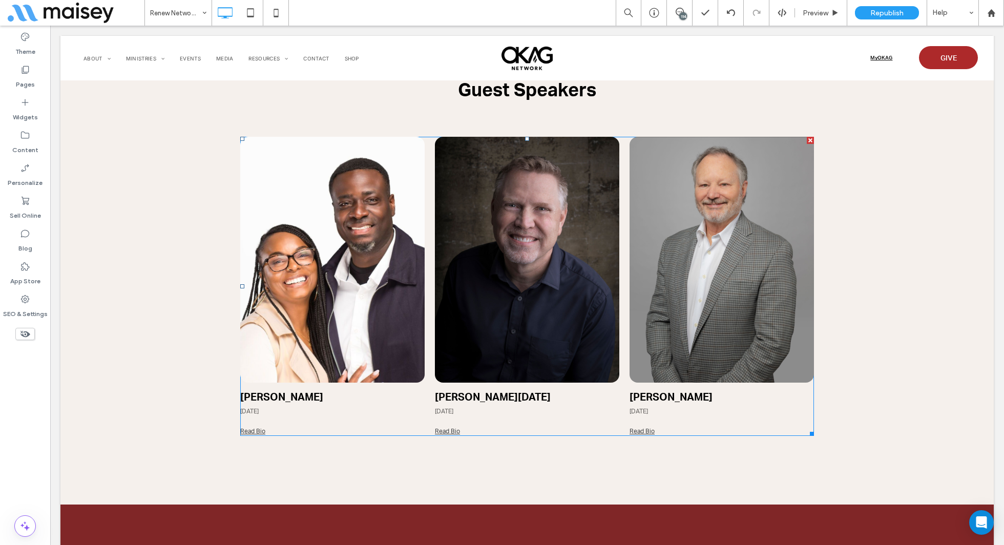
scroll to position [936, 0]
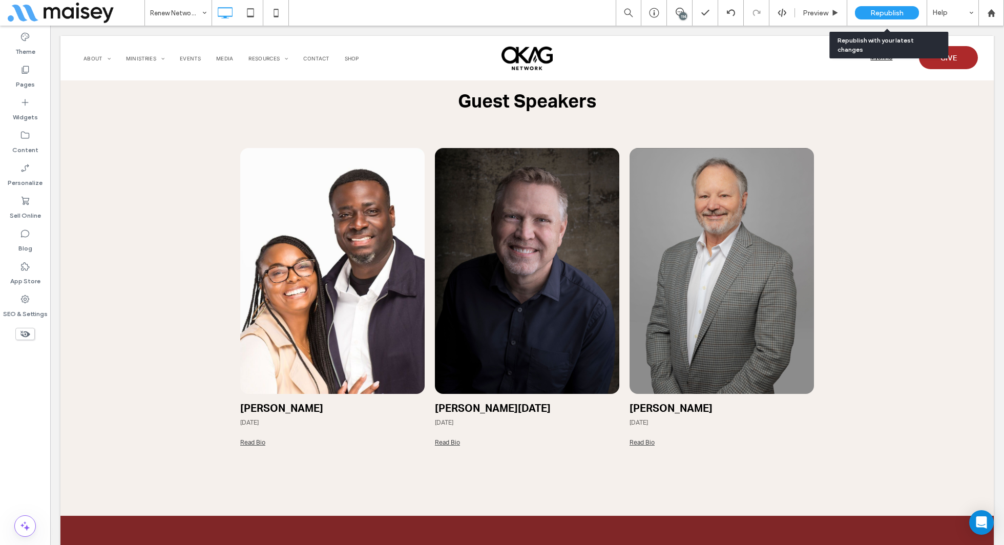
click at [891, 9] on span "Republish" at bounding box center [886, 13] width 33 height 9
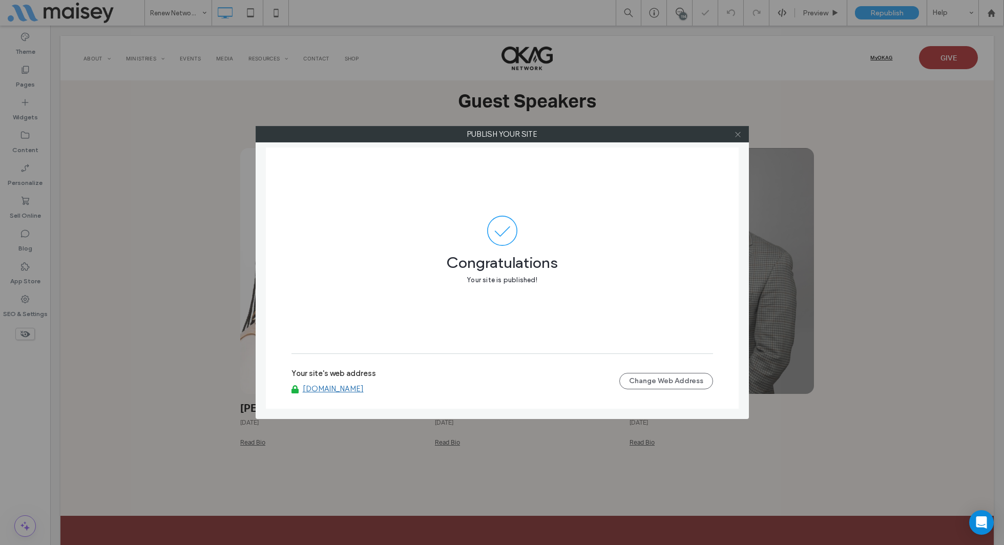
click at [739, 136] on icon at bounding box center [738, 135] width 8 height 8
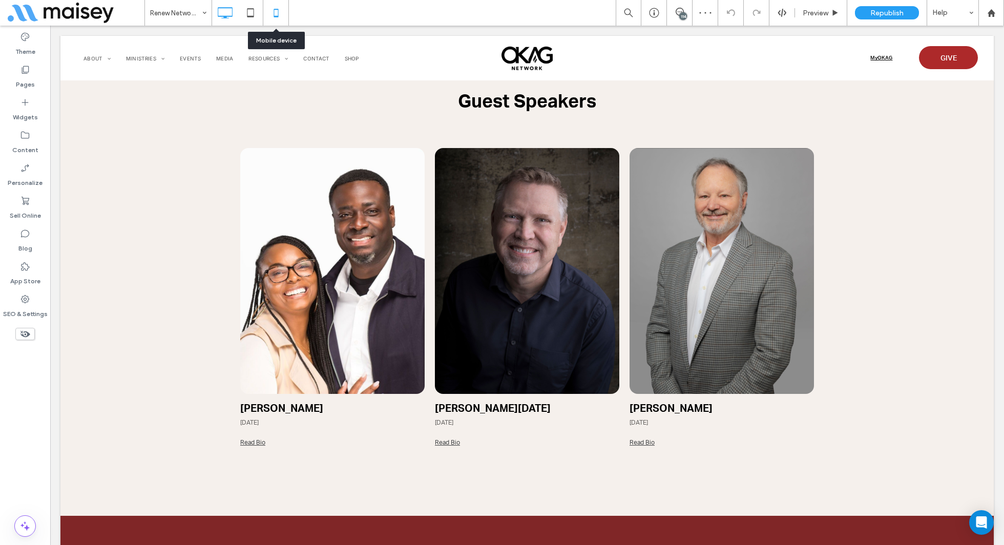
click at [277, 11] on use at bounding box center [275, 13] width 5 height 8
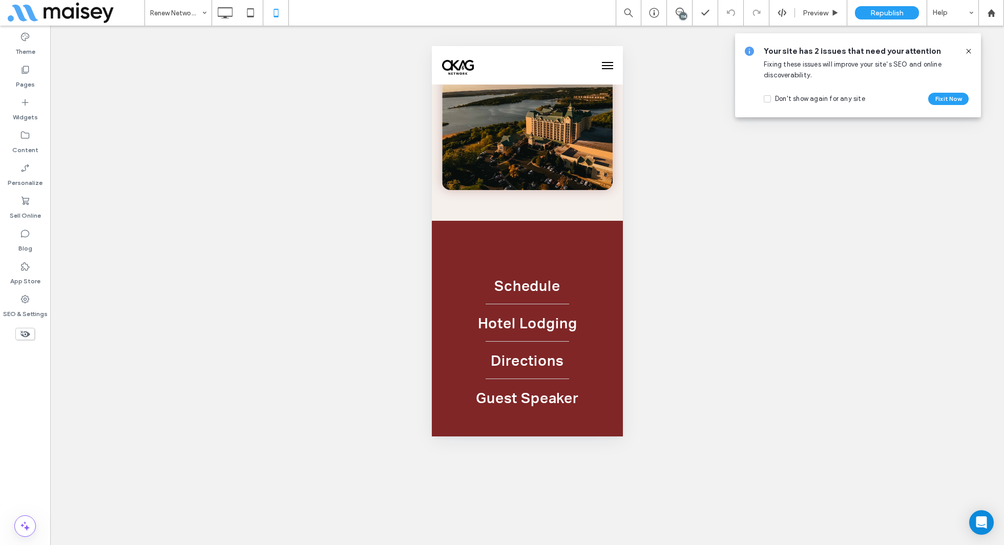
scroll to position [0, 0]
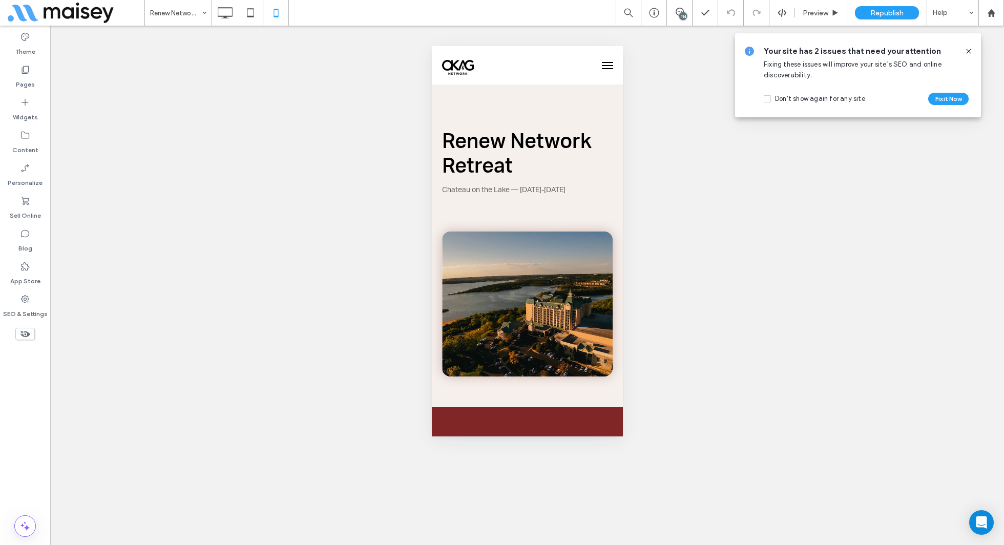
click at [356, 312] on div "Unhide? Yes Unhide? Yes Unhide? Yes Unhide? Yes Unhide? Yes Unhide? Yes Unhide?…" at bounding box center [526, 285] width 953 height 519
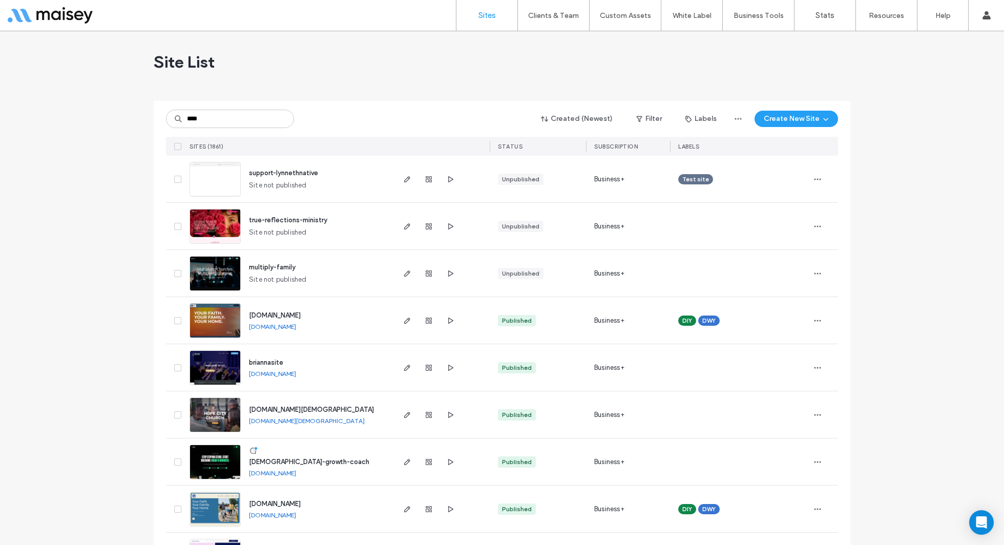
type input "****"
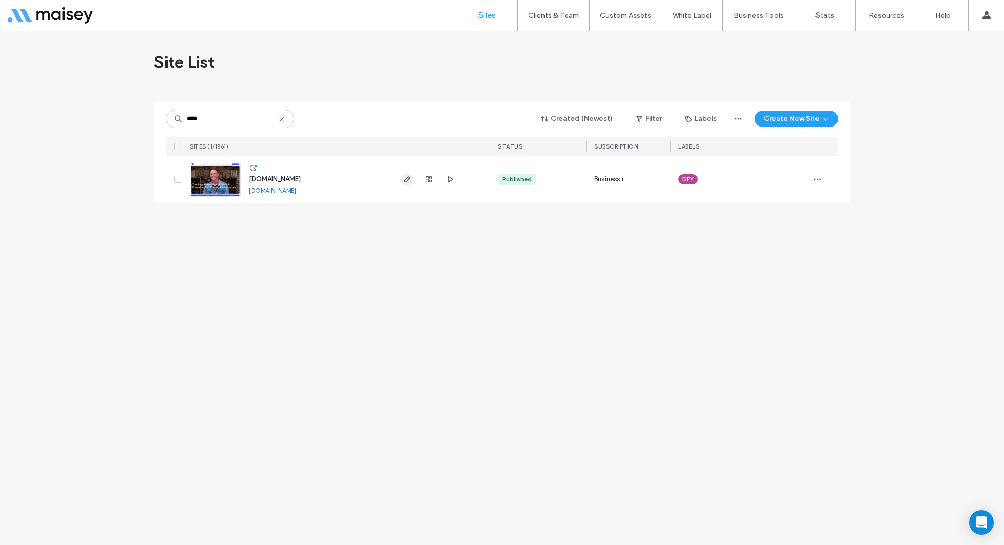
click at [404, 180] on icon "button" at bounding box center [407, 179] width 8 height 8
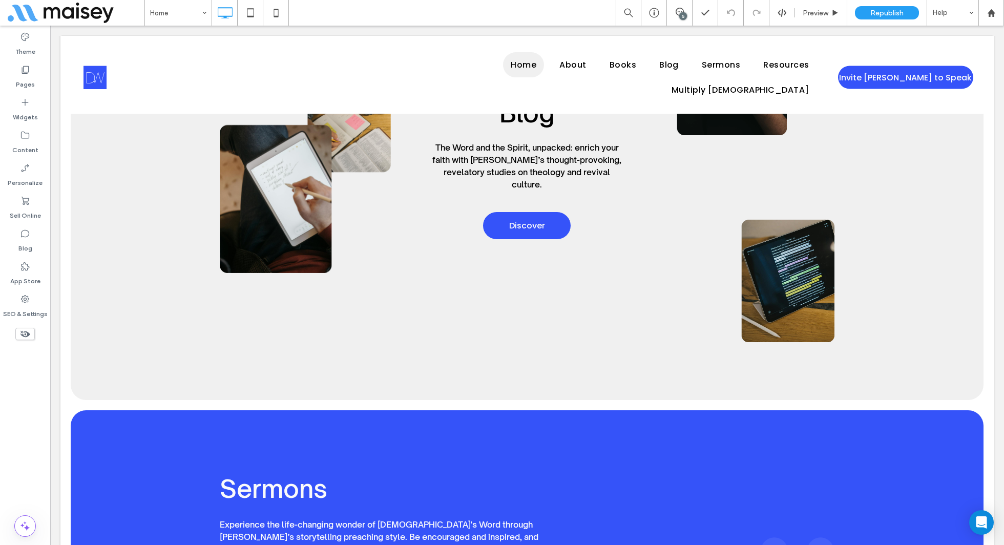
scroll to position [2281, 0]
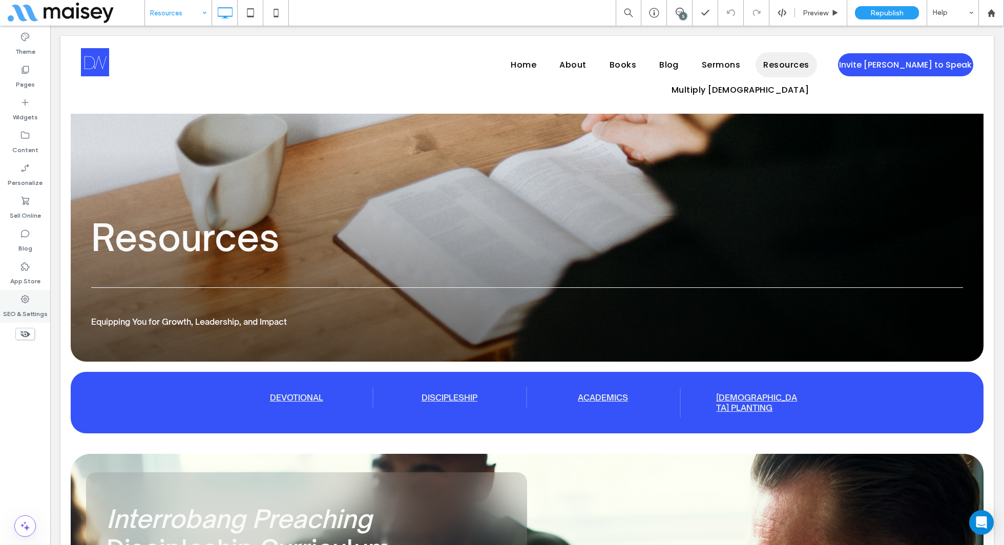
click at [28, 295] on icon at bounding box center [25, 299] width 10 height 10
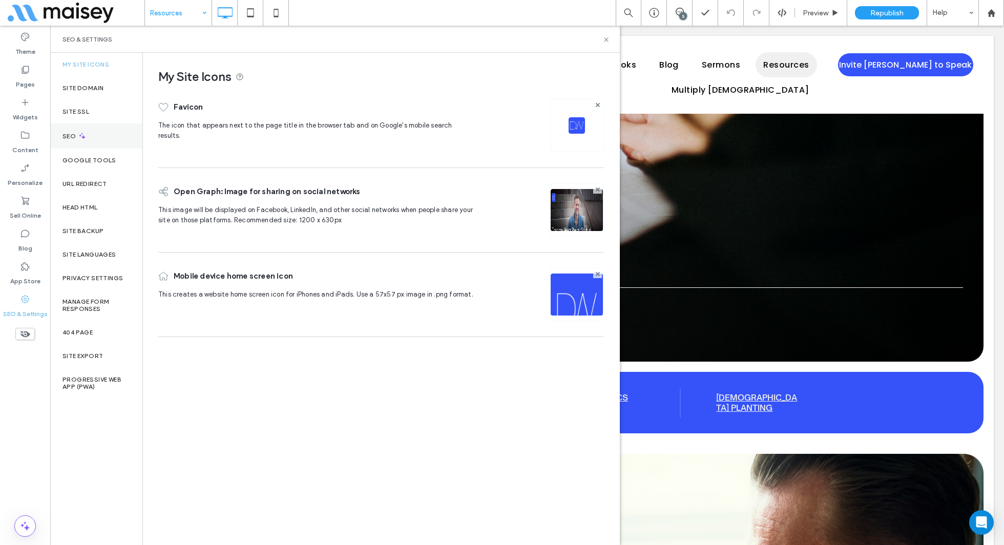
click at [84, 135] on icon at bounding box center [82, 136] width 9 height 9
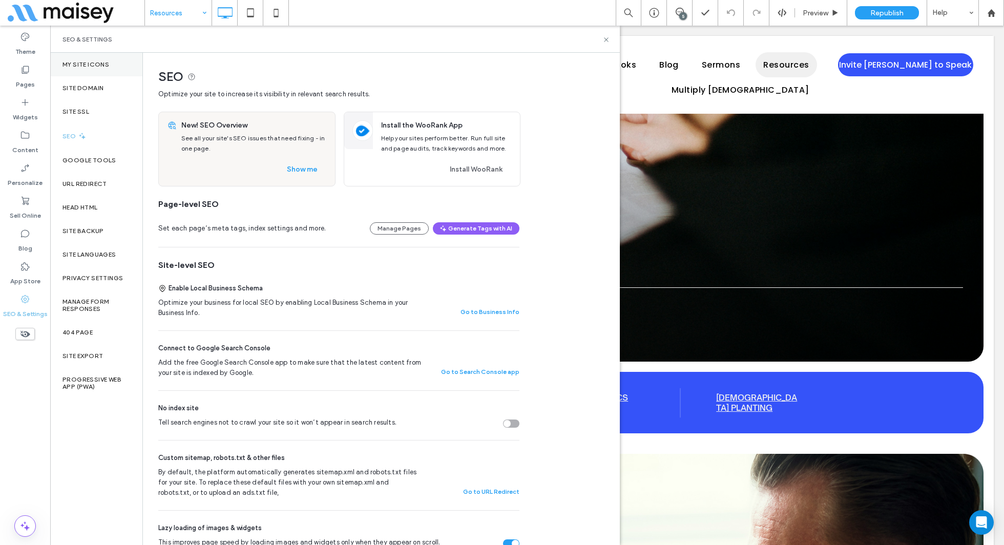
click at [108, 62] on label "My Site Icons" at bounding box center [85, 64] width 47 height 7
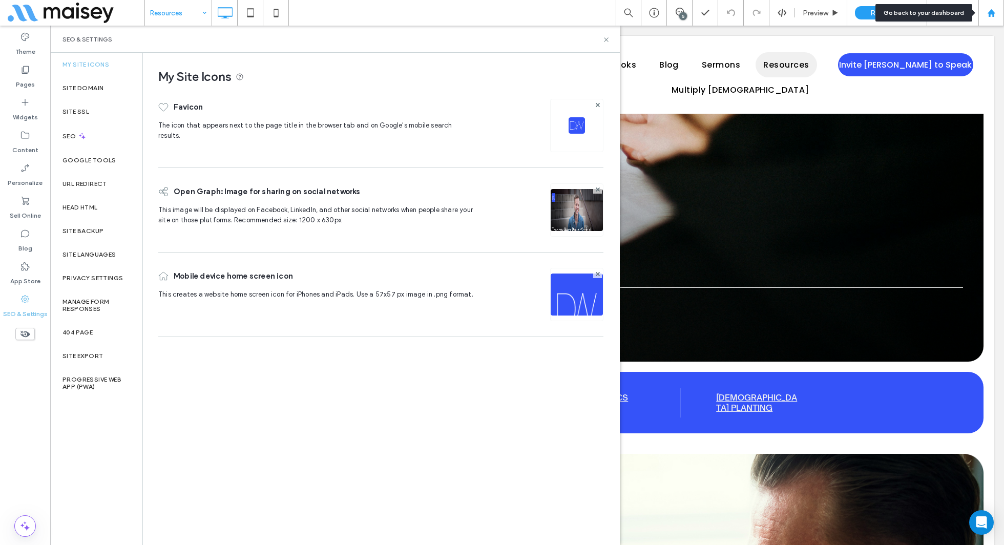
click at [990, 18] on div at bounding box center [991, 13] width 26 height 26
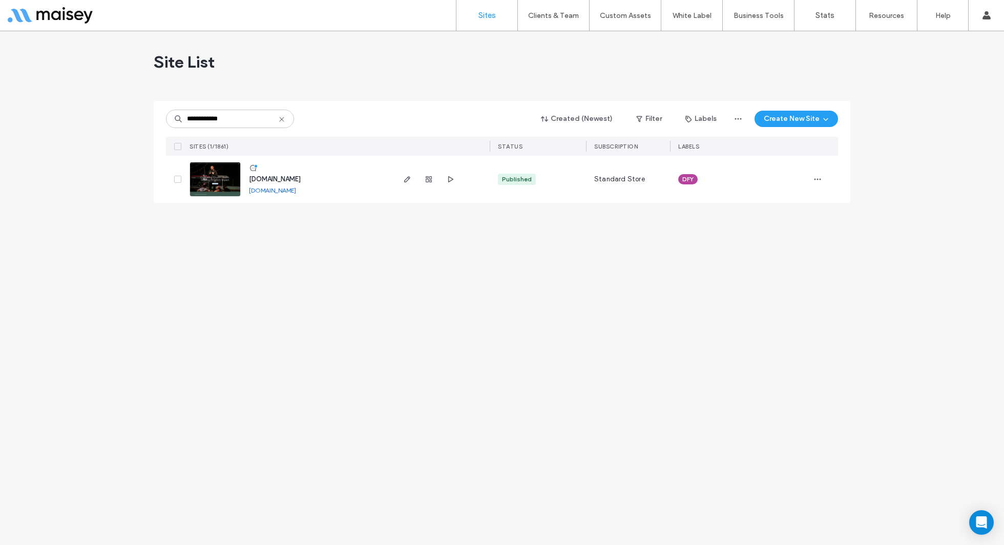
type input "**********"
click at [412, 178] on span "button" at bounding box center [407, 179] width 12 height 12
click at [405, 180] on icon "button" at bounding box center [407, 179] width 8 height 8
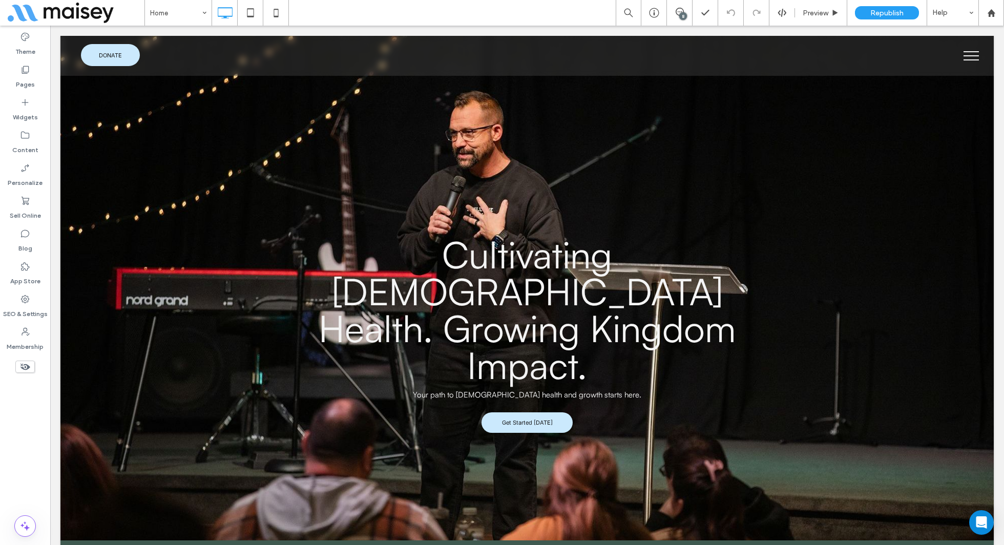
click at [983, 54] on button "menu" at bounding box center [970, 55] width 27 height 27
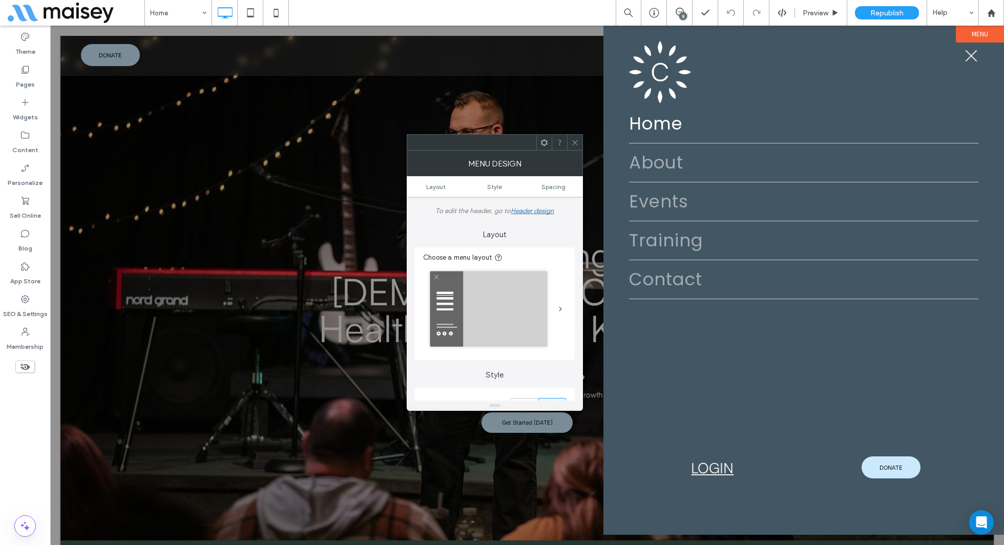
click at [579, 143] on div at bounding box center [574, 142] width 15 height 15
